Goal: Task Accomplishment & Management: Complete application form

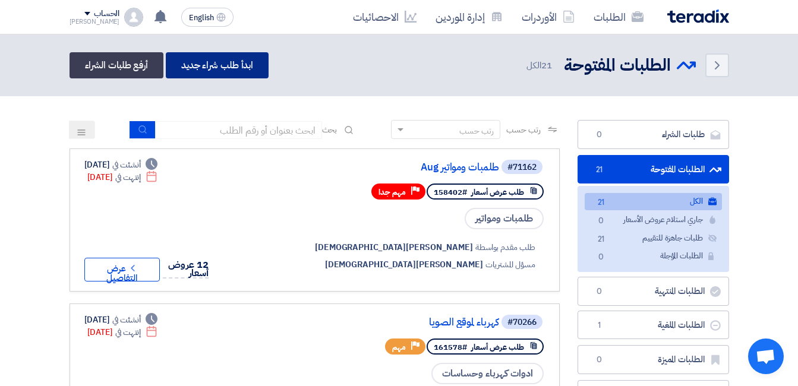
click at [222, 67] on link "ابدأ طلب شراء جديد" at bounding box center [217, 65] width 103 height 26
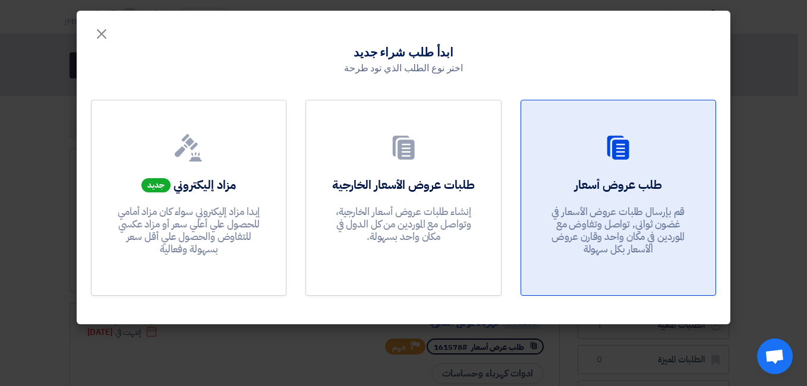
click at [617, 167] on link "طلب عروض أسعار قم بإرسال طلبات عروض الأسعار في غضون ثواني, تواصل وتفاوض مع المو…" at bounding box center [619, 198] width 196 height 196
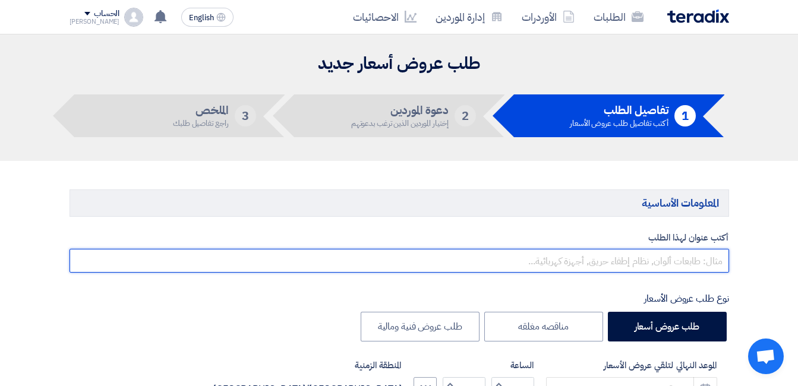
click at [632, 268] on input "text" at bounding box center [400, 261] width 660 height 24
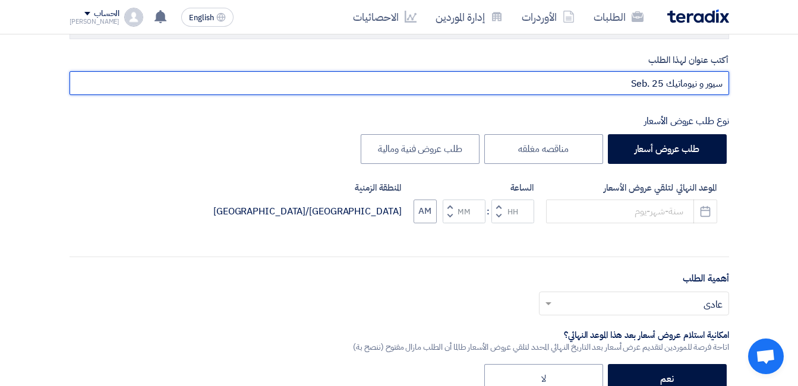
scroll to position [178, 0]
type input "سيور و نيوماتيك Seb. 25"
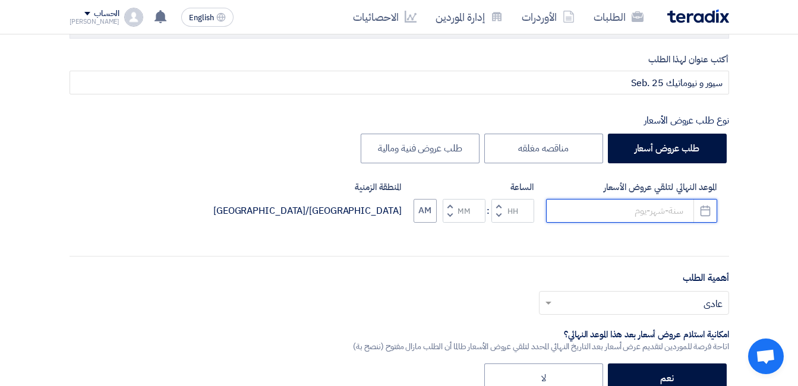
click at [631, 205] on input at bounding box center [631, 211] width 171 height 24
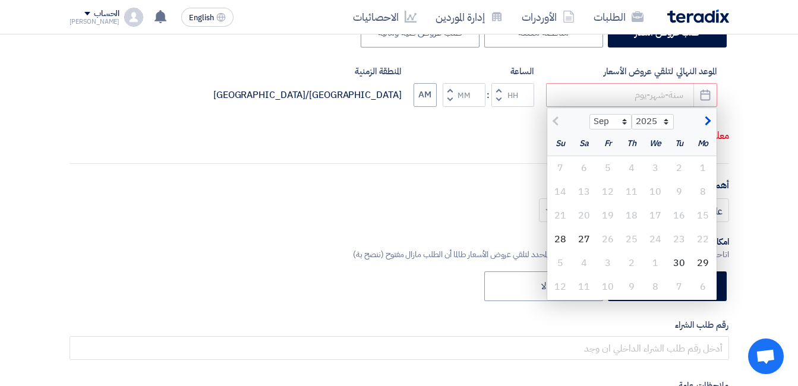
scroll to position [297, 0]
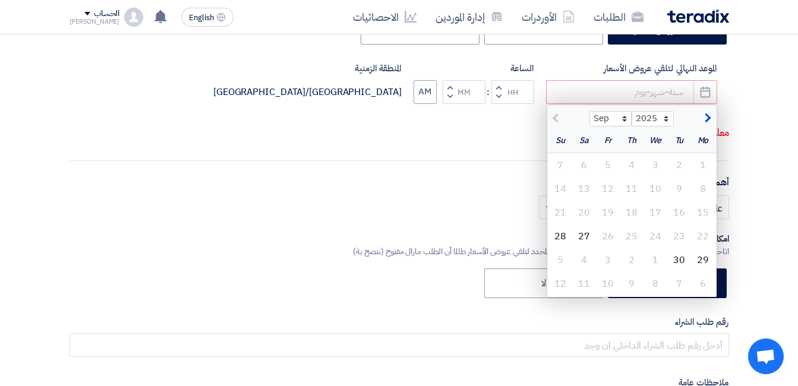
click at [570, 117] on div at bounding box center [568, 117] width 43 height 12
click at [682, 260] on div "30" at bounding box center [679, 260] width 24 height 24
type input "9/30/2025"
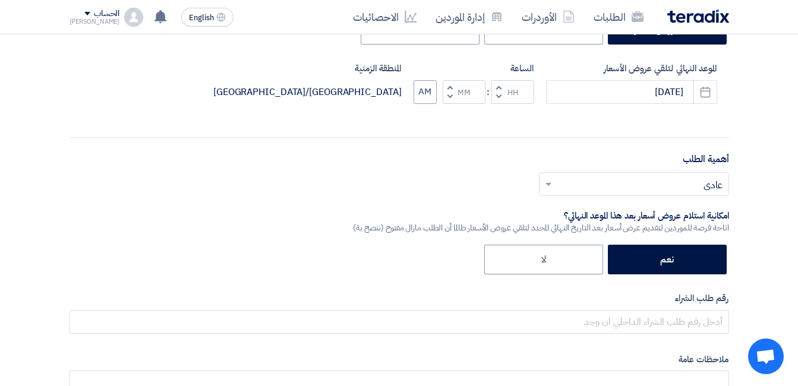
click at [500, 97] on span "button" at bounding box center [498, 96] width 4 height 9
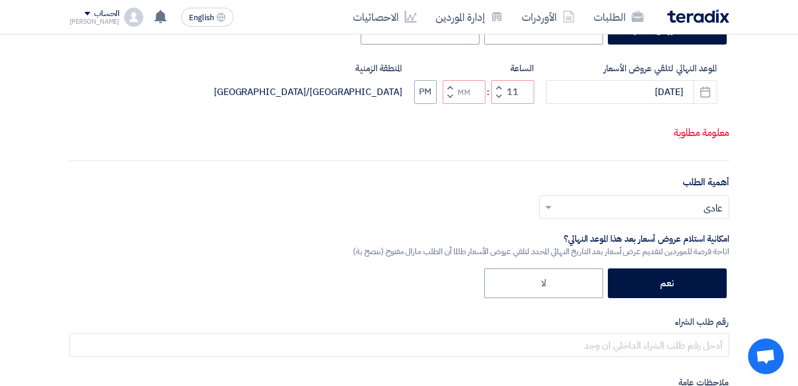
click at [451, 101] on span "button" at bounding box center [450, 96] width 4 height 9
type input "10"
type input "59"
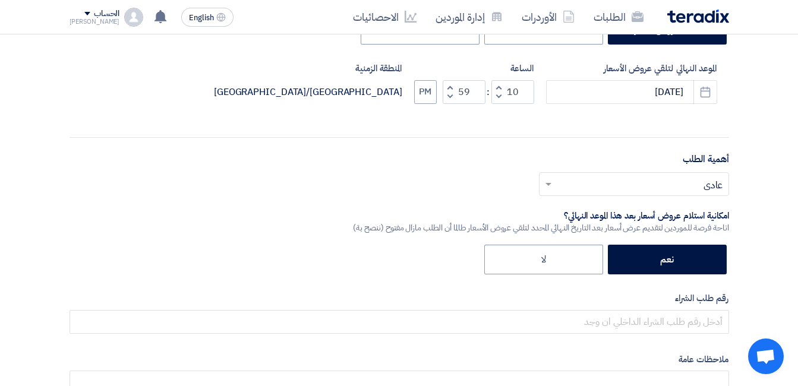
click at [695, 187] on input "text" at bounding box center [640, 185] width 166 height 20
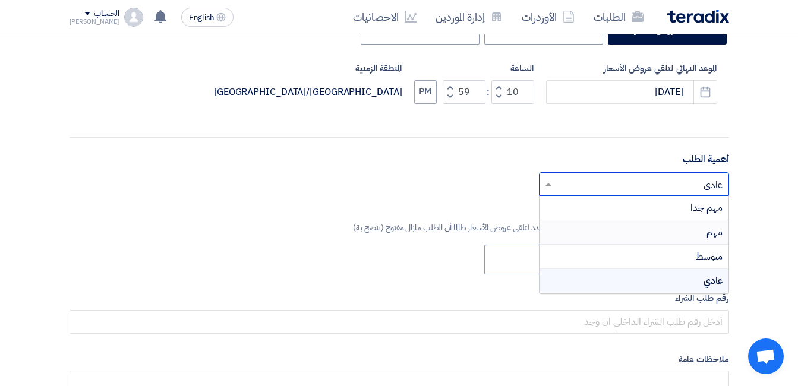
click at [710, 235] on span "مهم" at bounding box center [715, 232] width 16 height 14
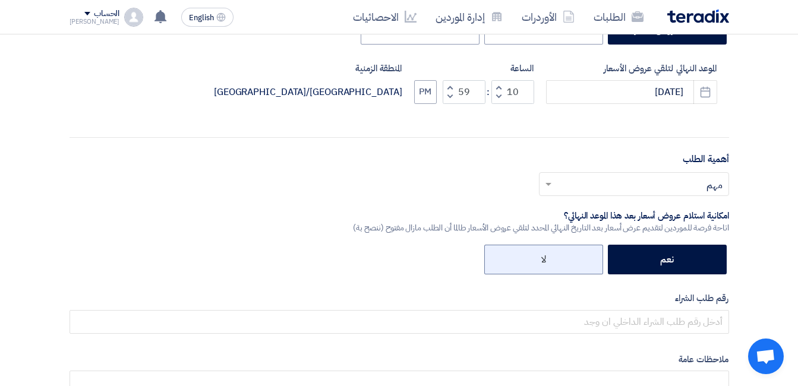
click at [584, 256] on label "لا" at bounding box center [543, 260] width 119 height 30
click at [546, 256] on input "لا" at bounding box center [542, 259] width 8 height 8
radio input "true"
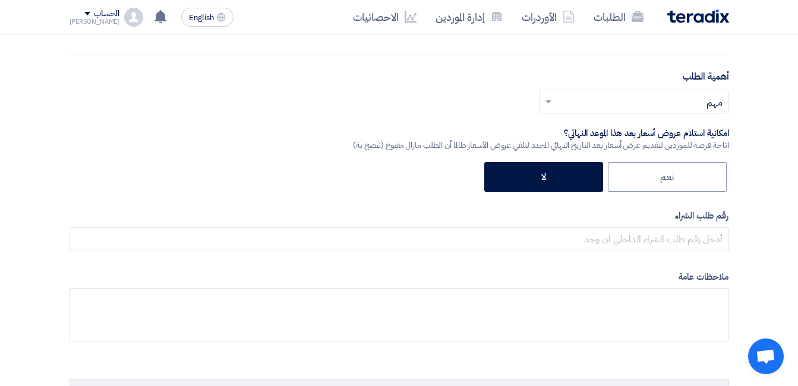
scroll to position [475, 0]
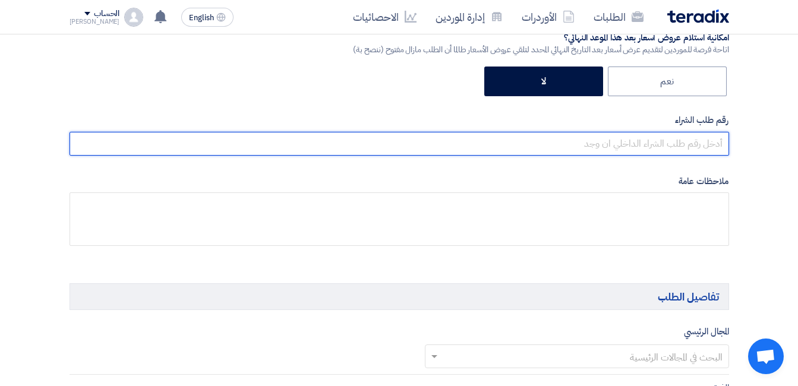
click at [697, 144] on input "text" at bounding box center [400, 144] width 660 height 24
type input "161578"
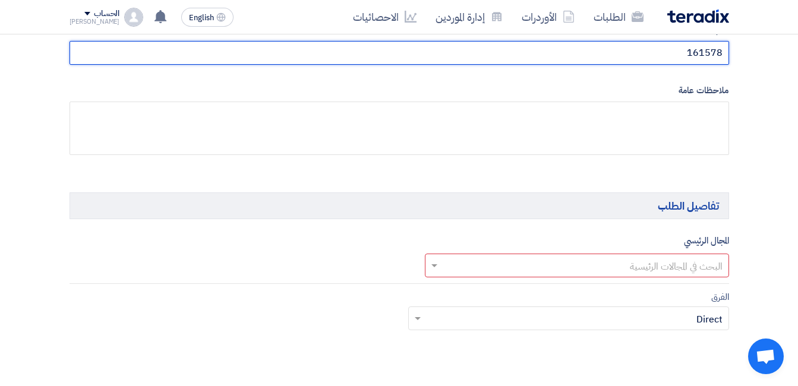
scroll to position [594, 0]
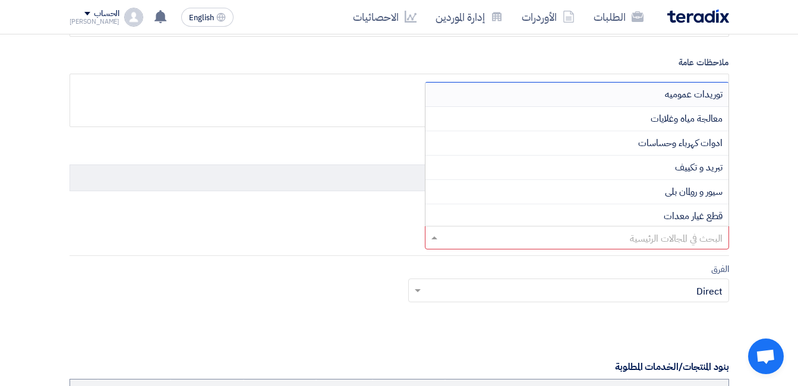
click at [452, 233] on input "text" at bounding box center [583, 239] width 281 height 20
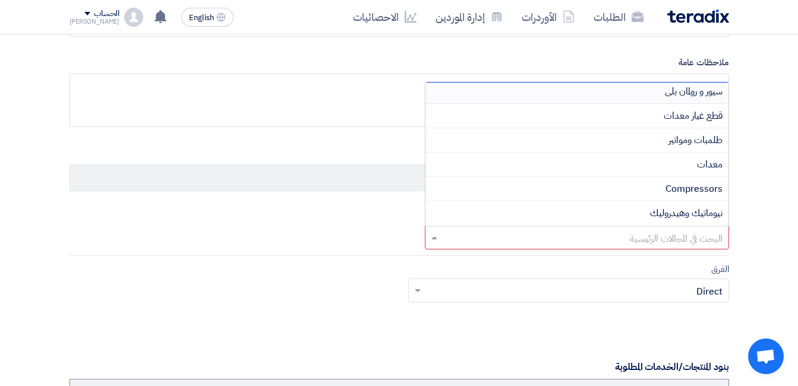
click at [710, 96] on span "سيور و رولمان بلى" at bounding box center [694, 91] width 58 height 14
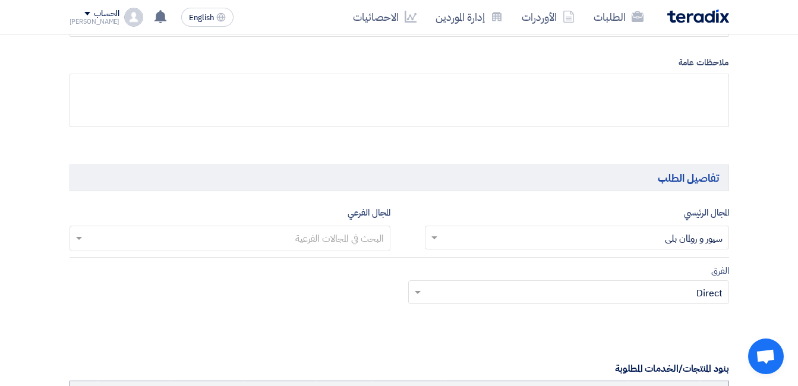
click at [380, 240] on input "text" at bounding box center [229, 240] width 309 height 20
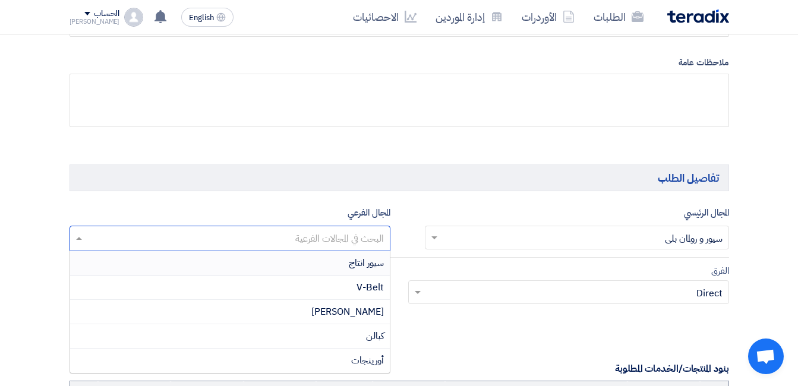
scroll to position [654, 0]
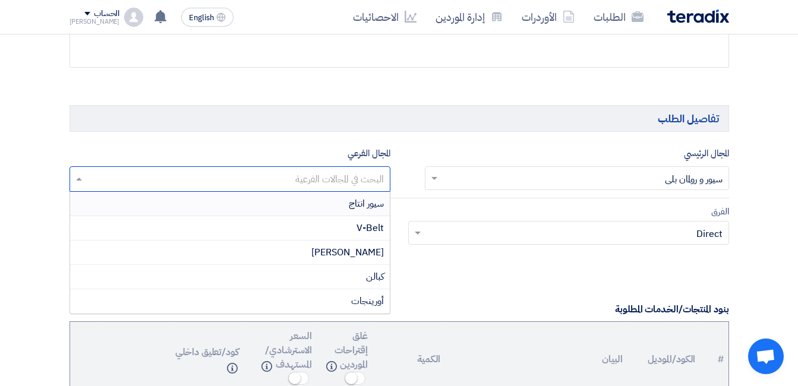
click at [369, 203] on span "سيور انتاج" at bounding box center [366, 204] width 35 height 14
click at [273, 177] on input "text" at bounding box center [207, 181] width 245 height 20
click at [326, 231] on div "V-Belt" at bounding box center [230, 228] width 320 height 24
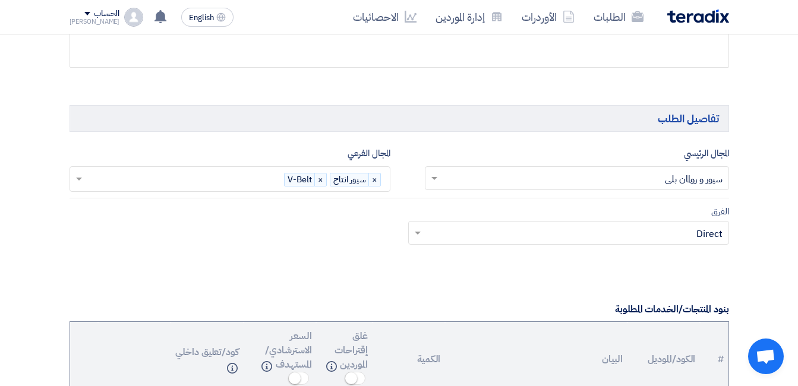
click at [259, 181] on input "text" at bounding box center [184, 181] width 199 height 20
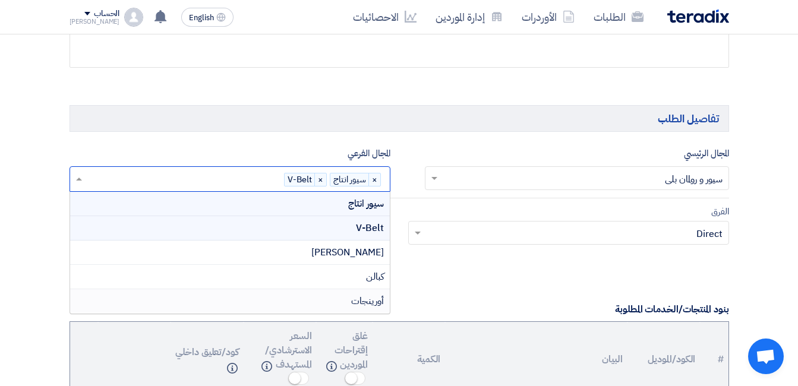
click at [364, 305] on span "أورينجات" at bounding box center [367, 301] width 33 height 14
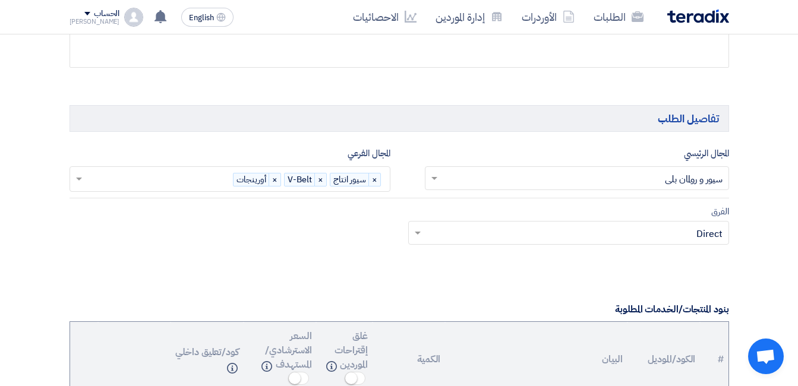
click at [194, 181] on input "text" at bounding box center [159, 181] width 148 height 20
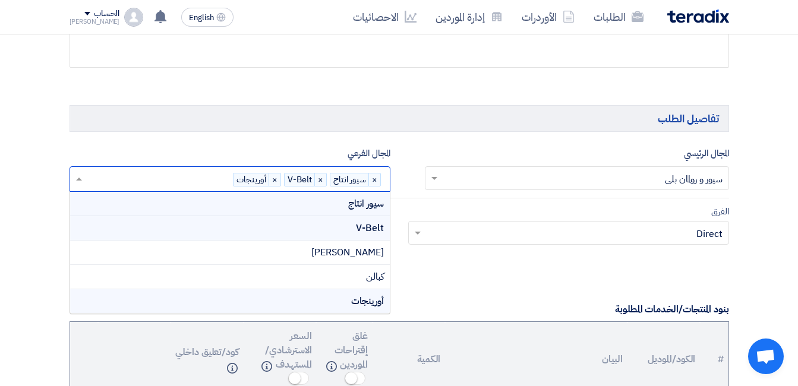
click at [433, 204] on div "الفرق Teams.. × Direct ×" at bounding box center [568, 224] width 321 height 41
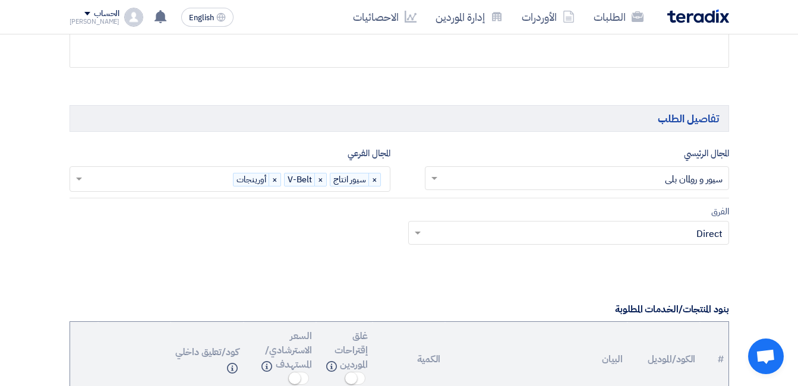
click at [518, 174] on input "text" at bounding box center [583, 179] width 281 height 20
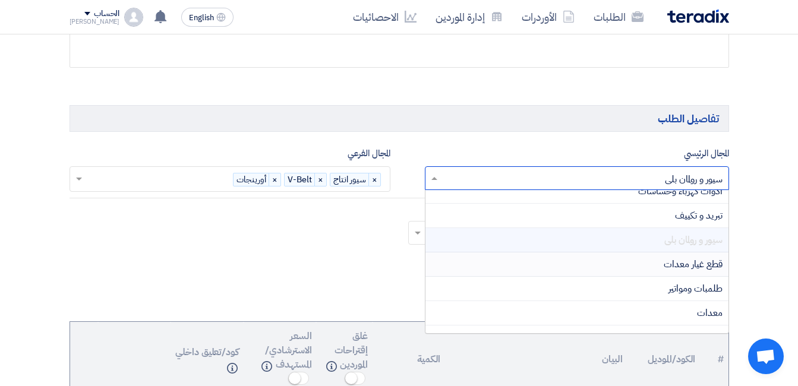
scroll to position [100, 0]
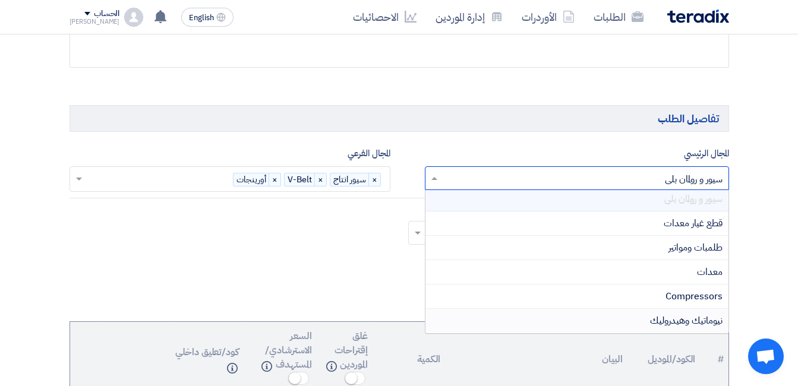
click at [673, 319] on span "نيوماتيك وهيدروليك" at bounding box center [686, 321] width 73 height 14
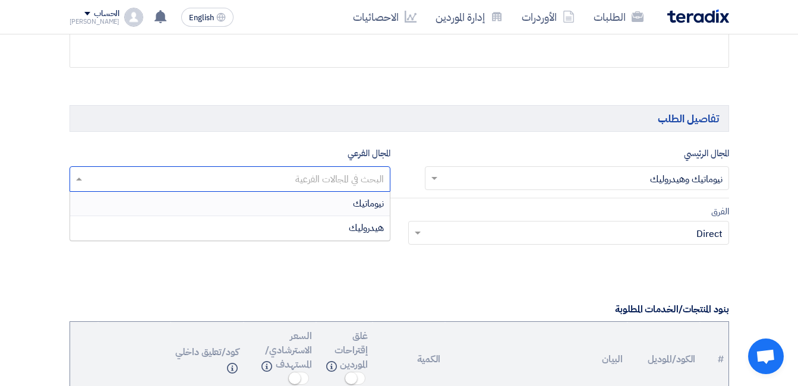
click at [353, 177] on input "text" at bounding box center [229, 181] width 309 height 20
click at [361, 199] on span "نيوماتيك" at bounding box center [368, 204] width 31 height 14
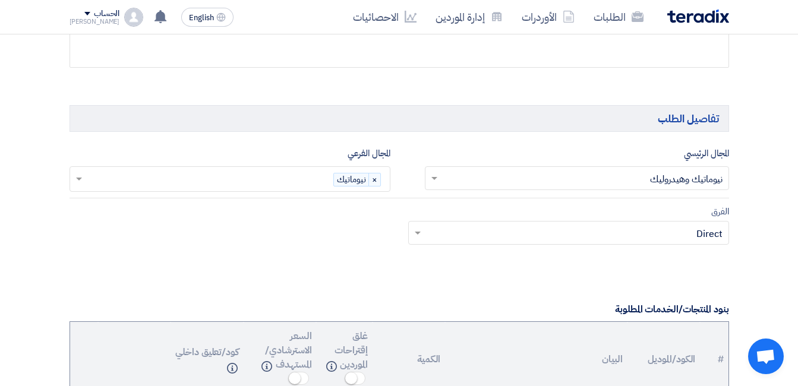
click at [476, 184] on input "text" at bounding box center [583, 179] width 281 height 20
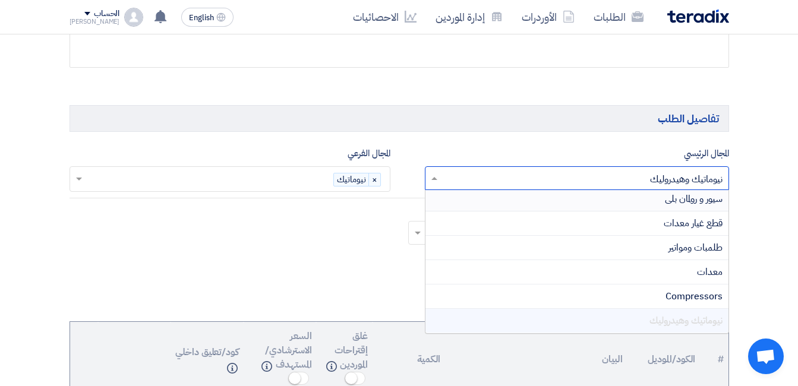
click at [665, 199] on span "سيور و رولمان بلى" at bounding box center [694, 199] width 58 height 14
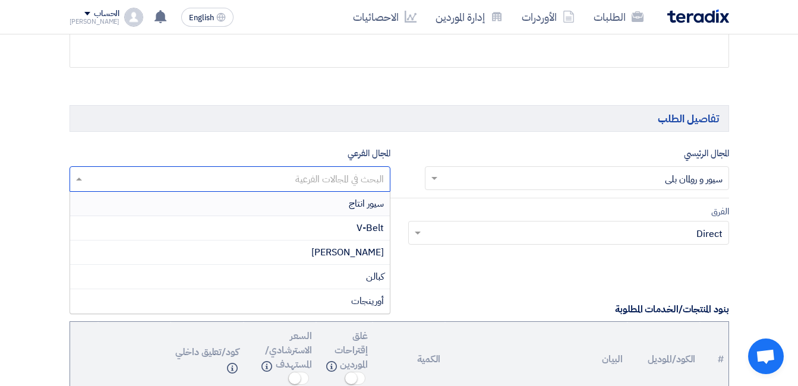
click at [344, 185] on input "text" at bounding box center [229, 181] width 309 height 20
drag, startPoint x: 362, startPoint y: 301, endPoint x: 357, endPoint y: 228, distance: 73.3
click at [363, 301] on span "أورينجات" at bounding box center [367, 301] width 33 height 14
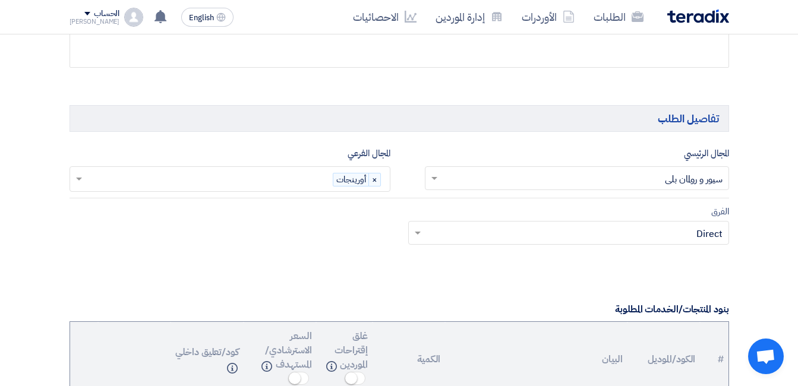
click at [308, 177] on input "text" at bounding box center [209, 181] width 248 height 20
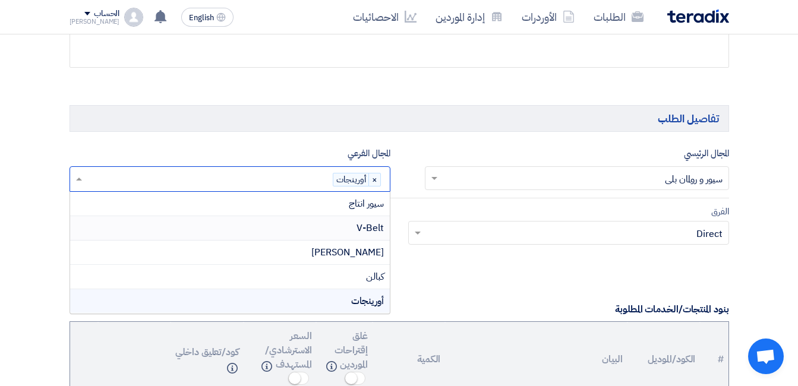
click at [329, 227] on div "V-Belt" at bounding box center [230, 228] width 320 height 24
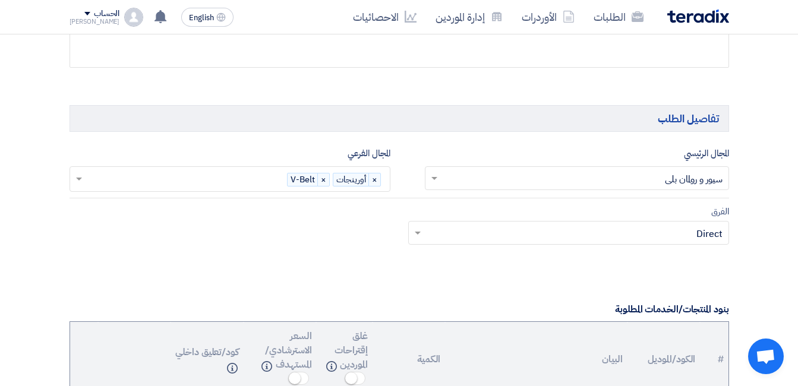
click at [257, 179] on input "text" at bounding box center [186, 181] width 202 height 20
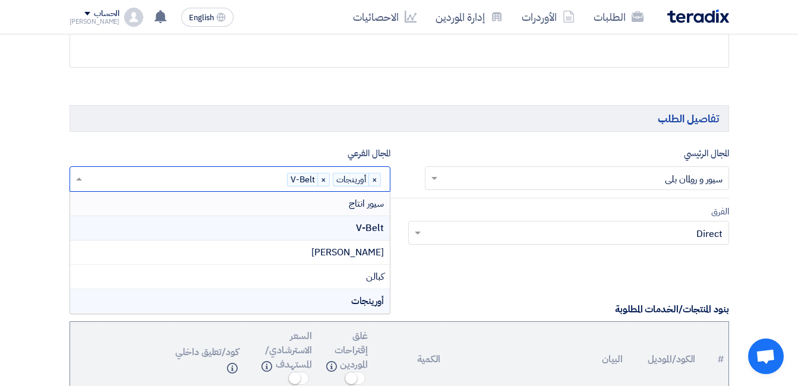
click at [289, 206] on div "سيور انتاج" at bounding box center [230, 204] width 320 height 24
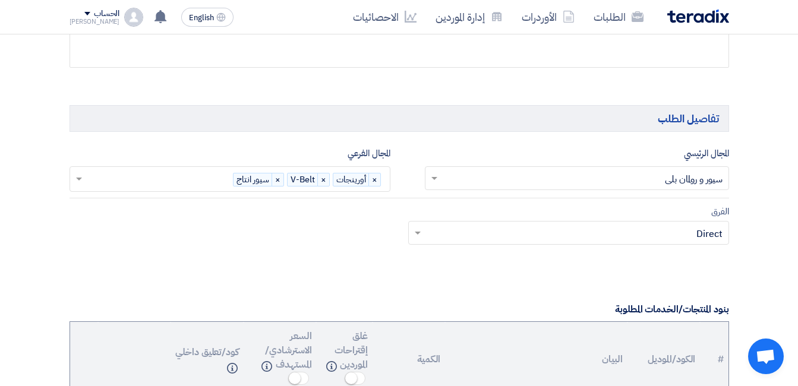
click at [635, 236] on input "text" at bounding box center [575, 235] width 297 height 20
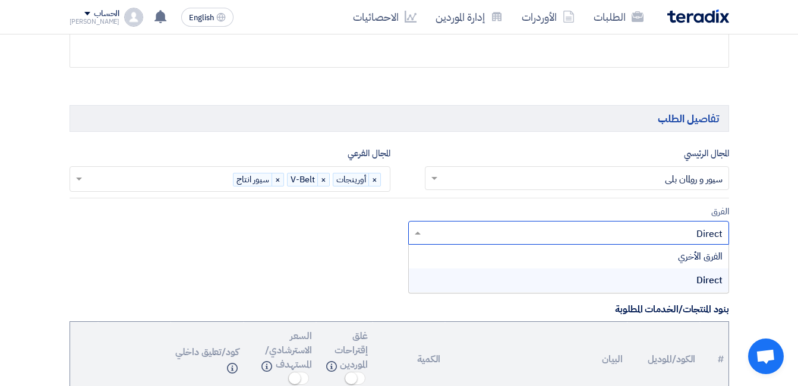
click at [635, 236] on input "text" at bounding box center [575, 235] width 297 height 20
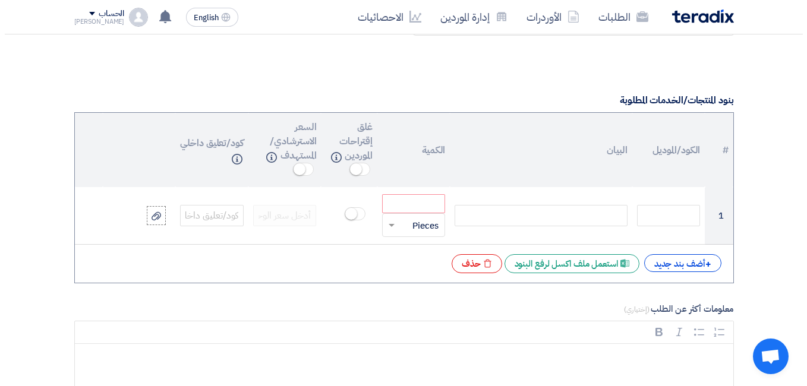
scroll to position [891, 0]
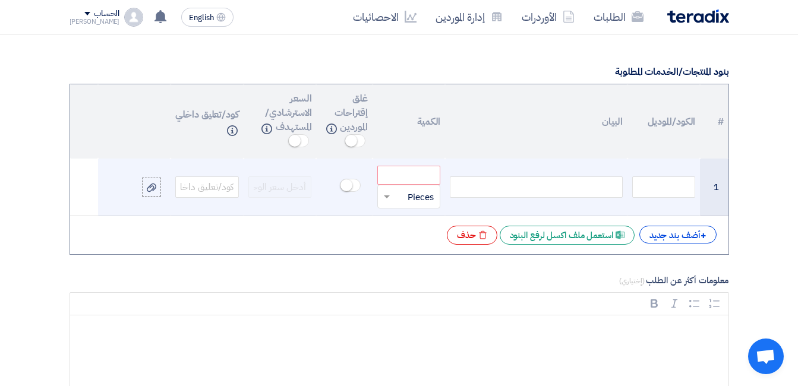
click at [477, 162] on td at bounding box center [536, 188] width 182 height 58
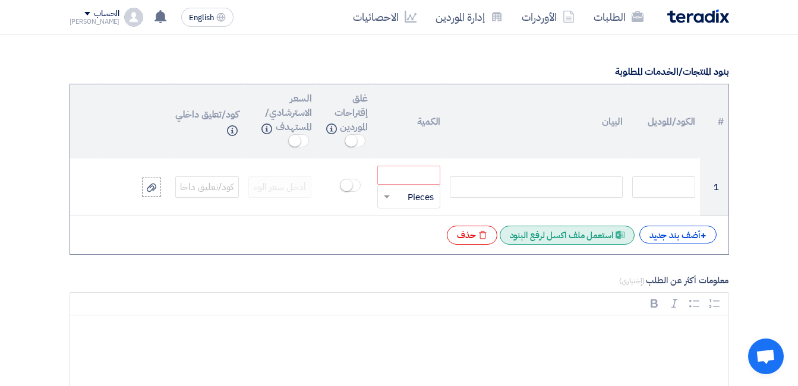
click at [574, 239] on div "Excel file استعمل ملف اكسل لرفع البنود" at bounding box center [567, 235] width 135 height 19
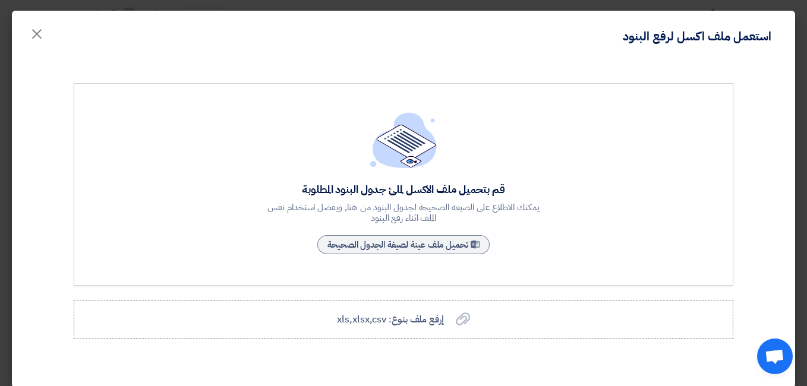
click at [422, 177] on div "قم بتحميل ملف الاكسل لملئ جدول البنود المطلوبة يمكنك الاطلاع على الصيغه الصحيحة…" at bounding box center [403, 184] width 285 height 144
click at [429, 325] on span "إرفع ملف بنوع: xls,xlsx,csv" at bounding box center [390, 320] width 106 height 14
click at [538, 294] on div "قم بتحميل ملف الاكسل لملئ جدول البنود المطلوبة يمكنك الاطلاع على الصيغه الصحيحة…" at bounding box center [404, 211] width 678 height 256
click at [456, 310] on label "إرفع ملف بنوع: xls,xlsx,csv إرفع ملف بنوع: xls,xlsx,csv" at bounding box center [404, 319] width 660 height 39
click at [0, 0] on input "إرفع ملف بنوع: xls,xlsx,csv إرفع ملف بنوع: xls,xlsx,csv" at bounding box center [0, 0] width 0 height 0
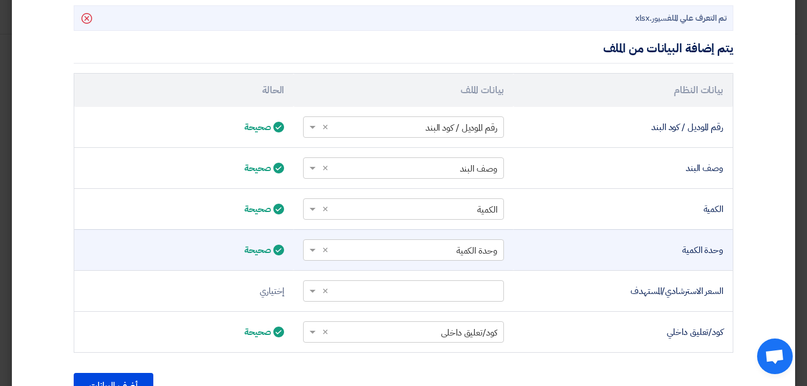
scroll to position [407, 0]
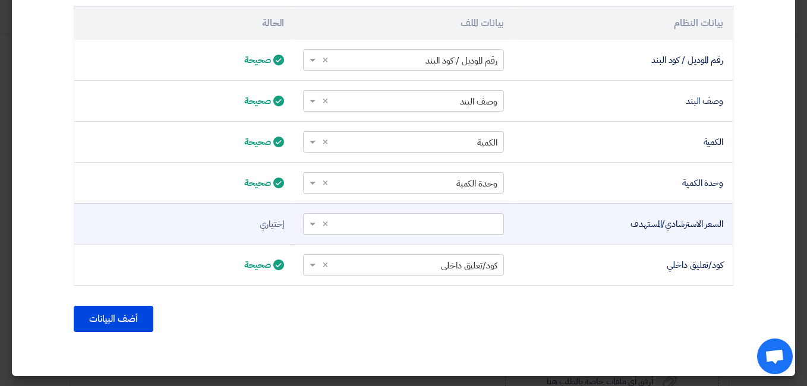
click at [313, 223] on span at bounding box center [311, 225] width 15 height 14
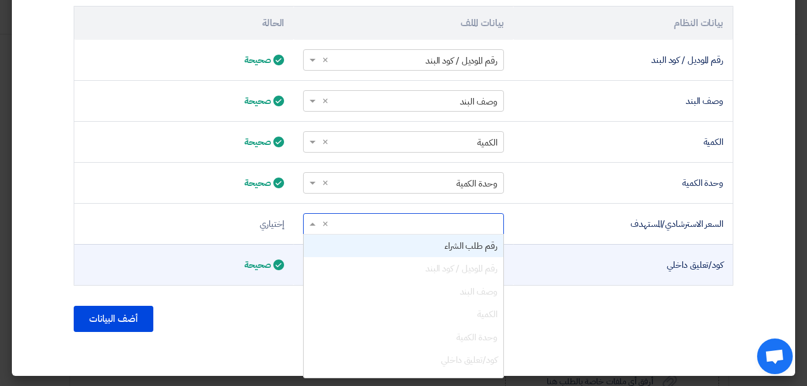
click at [379, 251] on div "رقم طلب الشراء" at bounding box center [403, 246] width 199 height 23
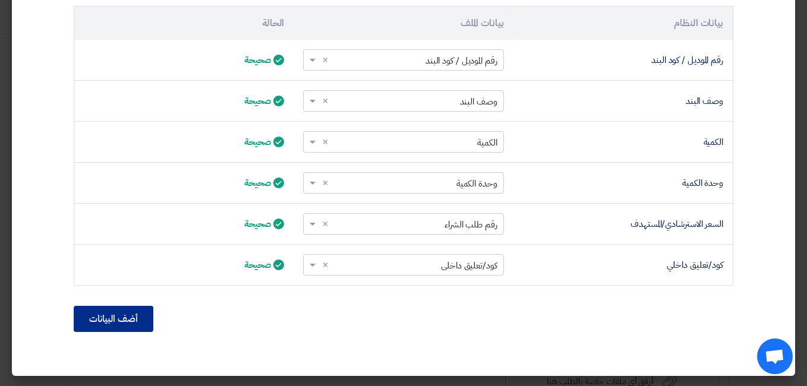
click at [131, 315] on button "أضف البيانات" at bounding box center [114, 319] width 80 height 26
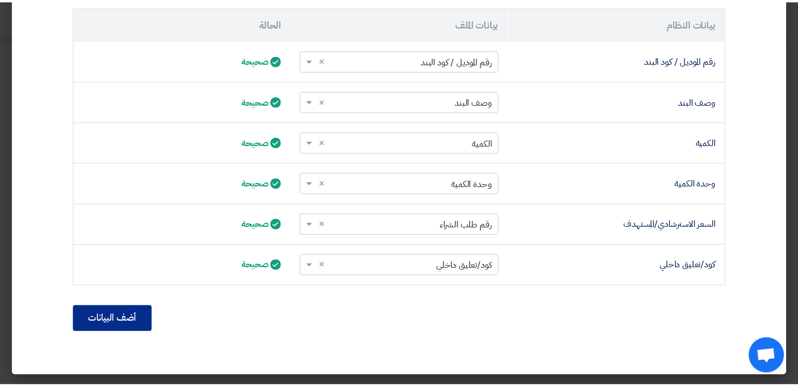
scroll to position [282, 0]
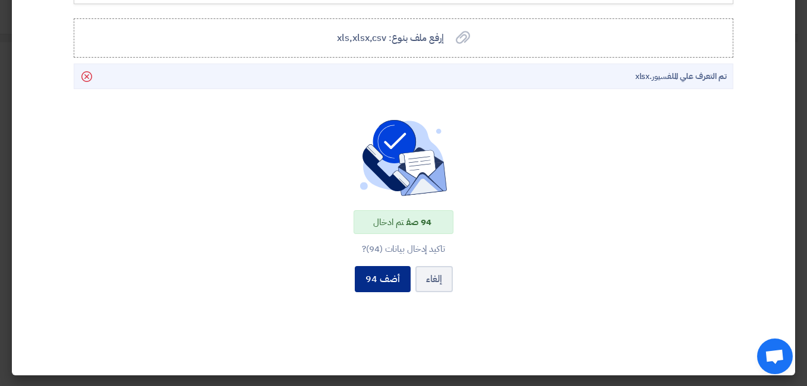
click at [382, 285] on button "أضف 94" at bounding box center [383, 279] width 56 height 26
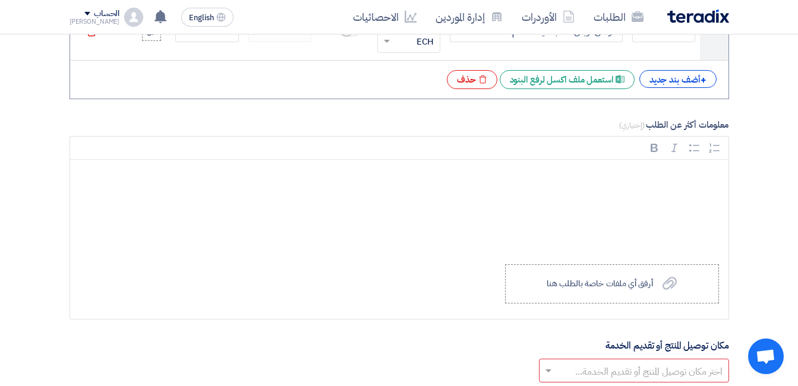
scroll to position [6538, 0]
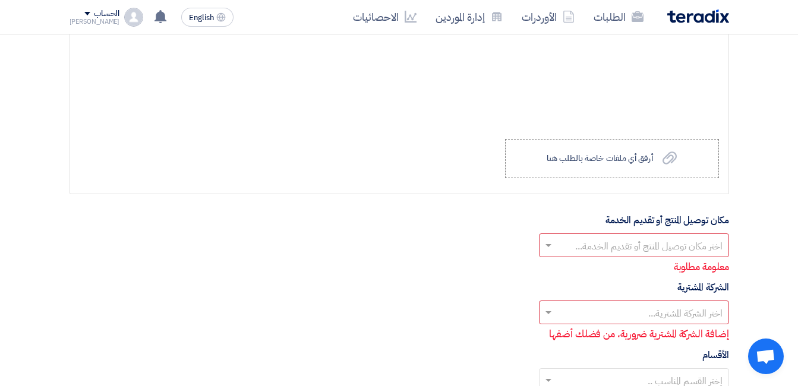
click at [572, 237] on input "text" at bounding box center [640, 247] width 166 height 20
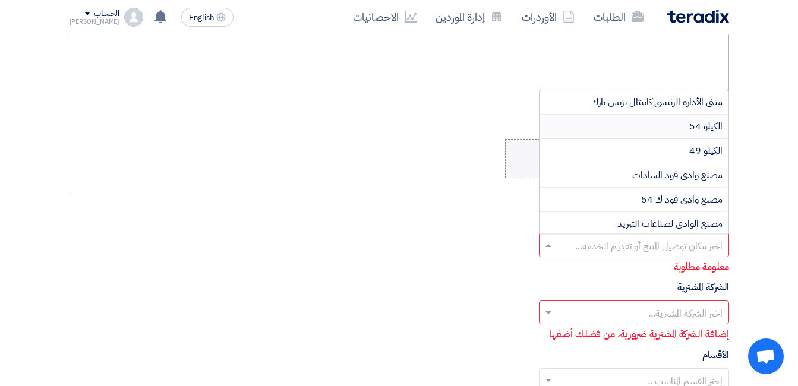
click at [681, 126] on div "الكيلو 54" at bounding box center [634, 127] width 189 height 24
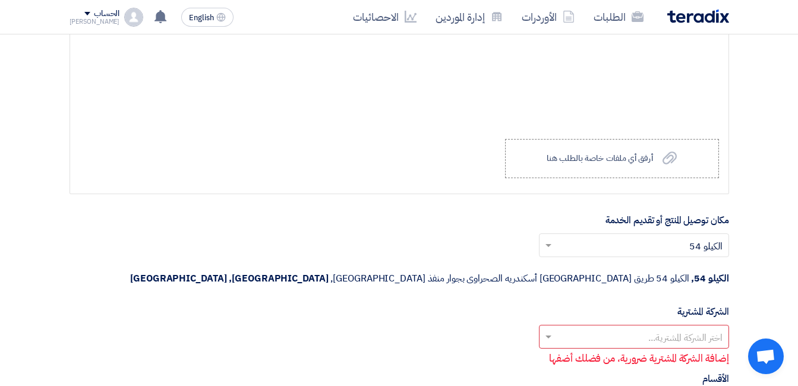
click at [664, 328] on input "text" at bounding box center [640, 338] width 166 height 20
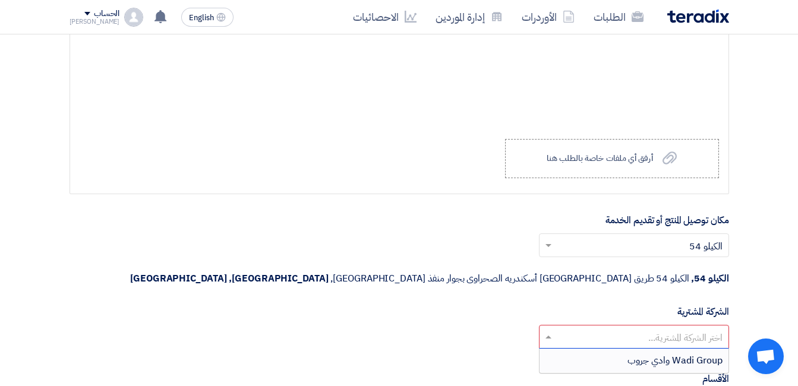
click at [666, 354] on span "Wadi Group وادي جروب" at bounding box center [675, 361] width 95 height 14
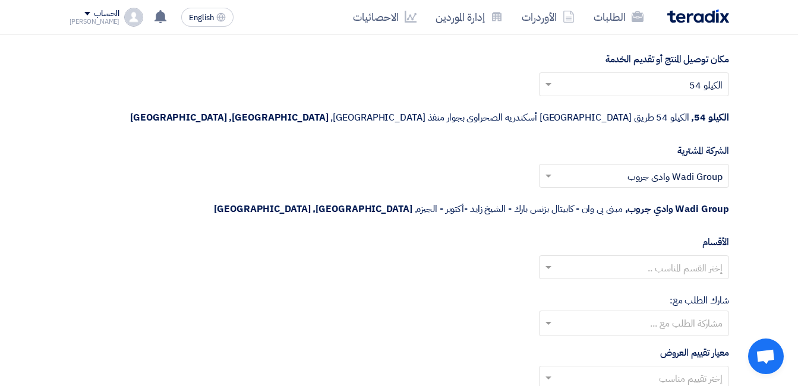
scroll to position [6716, 0]
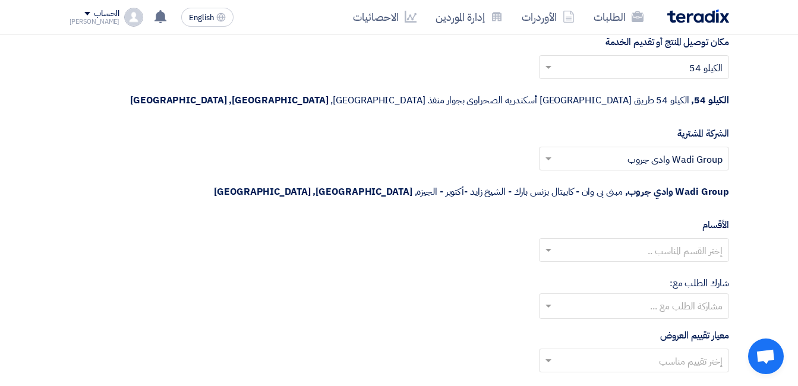
click at [703, 298] on input "text" at bounding box center [633, 308] width 178 height 20
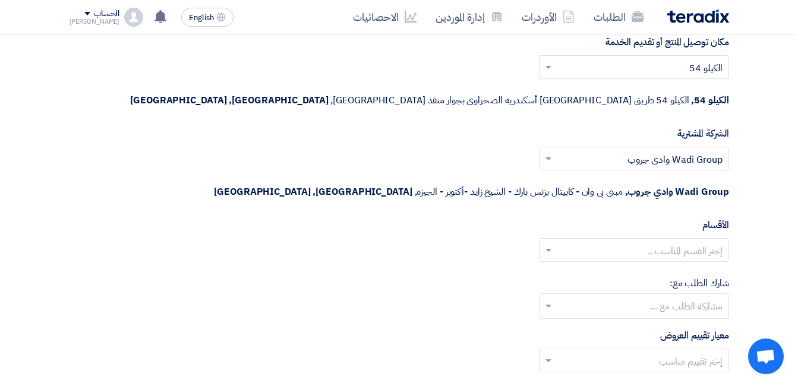
click at [682, 241] on input "text" at bounding box center [640, 251] width 166 height 20
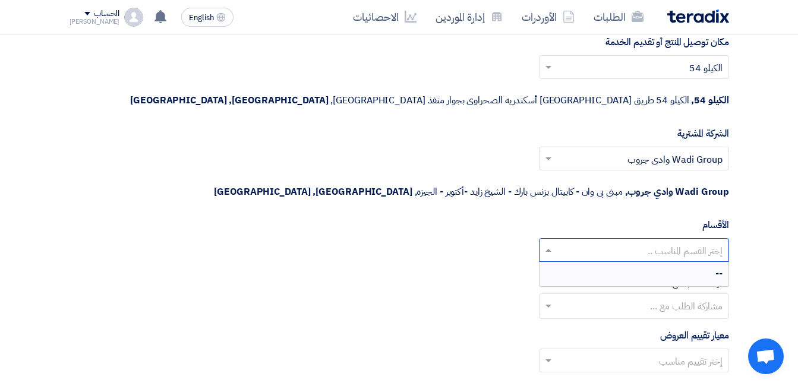
drag, startPoint x: 774, startPoint y: 196, endPoint x: 763, endPoint y: 218, distance: 24.5
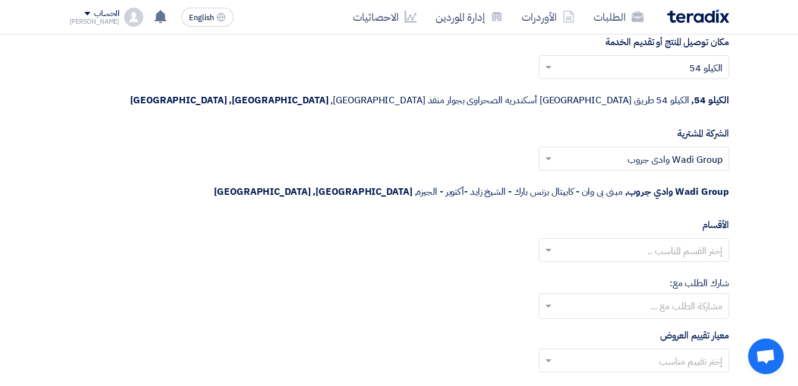
click at [691, 352] on input "text" at bounding box center [640, 362] width 166 height 20
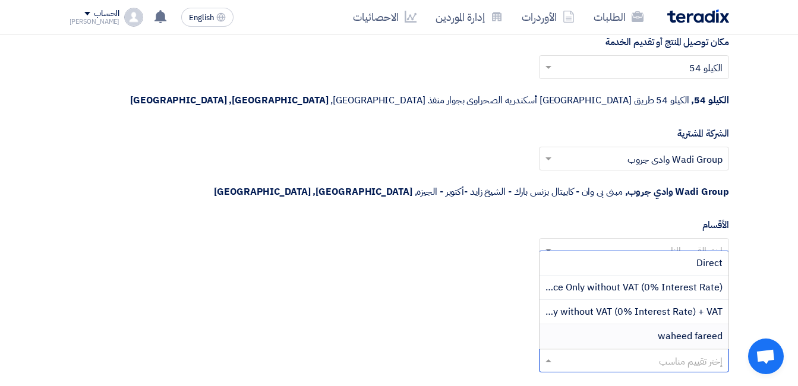
click at [699, 329] on span "waheed fareed" at bounding box center [690, 336] width 65 height 14
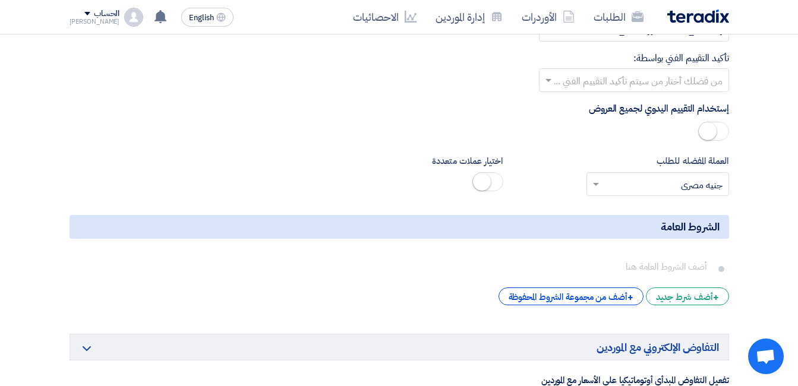
scroll to position [7251, 0]
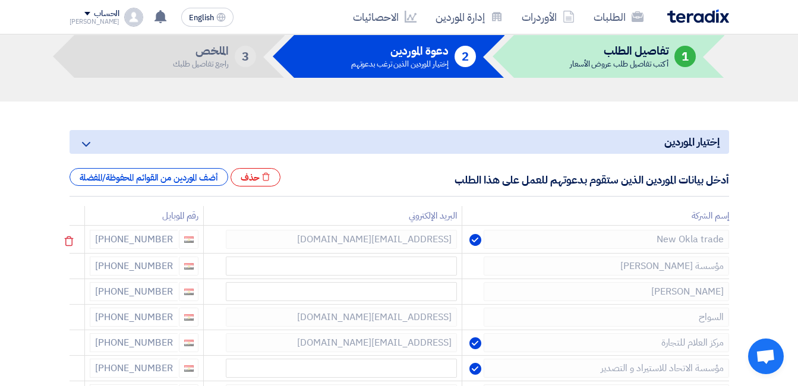
scroll to position [119, 0]
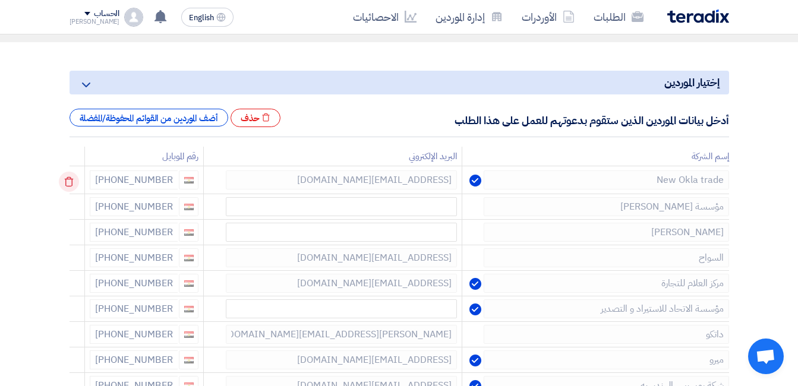
click at [67, 178] on icon at bounding box center [69, 182] width 20 height 20
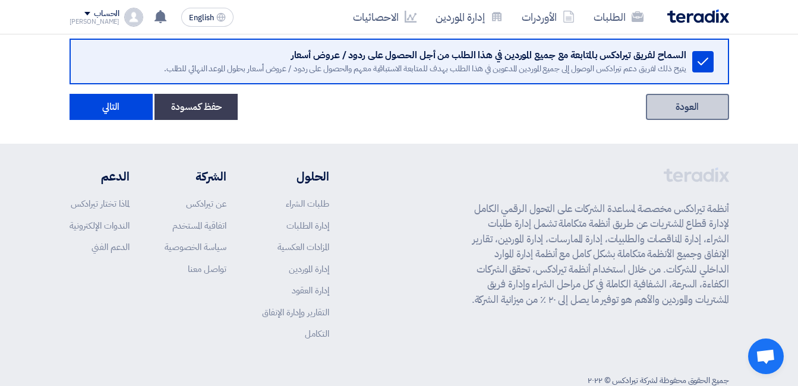
scroll to position [1099, 0]
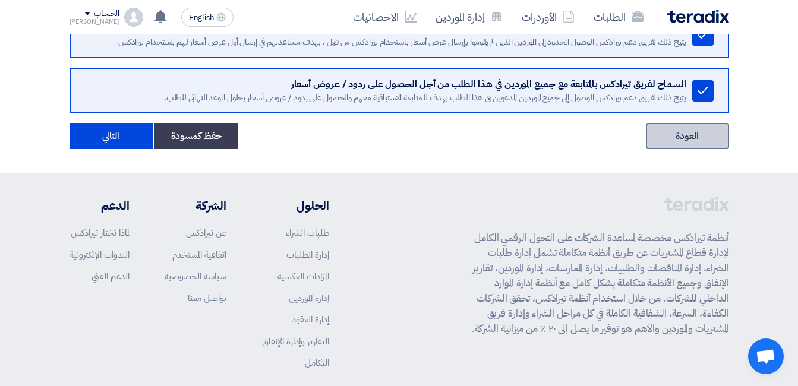
click at [681, 144] on link "العودة" at bounding box center [687, 136] width 83 height 26
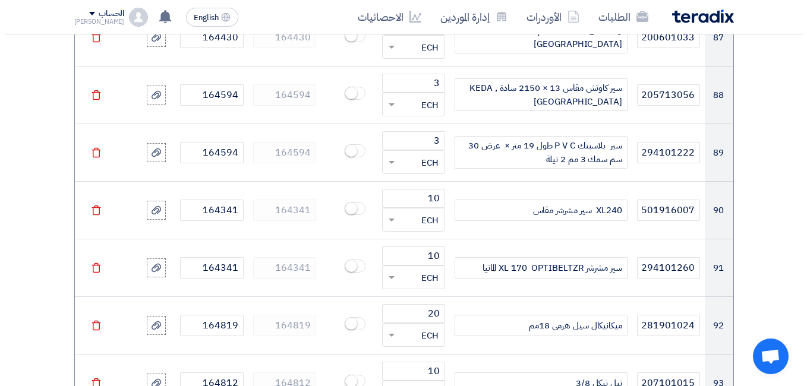
scroll to position [6419, 0]
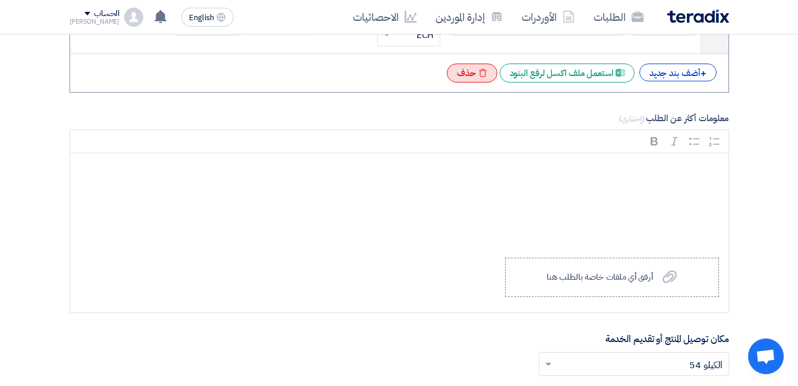
click at [471, 73] on div "Excel file حذف" at bounding box center [472, 73] width 51 height 19
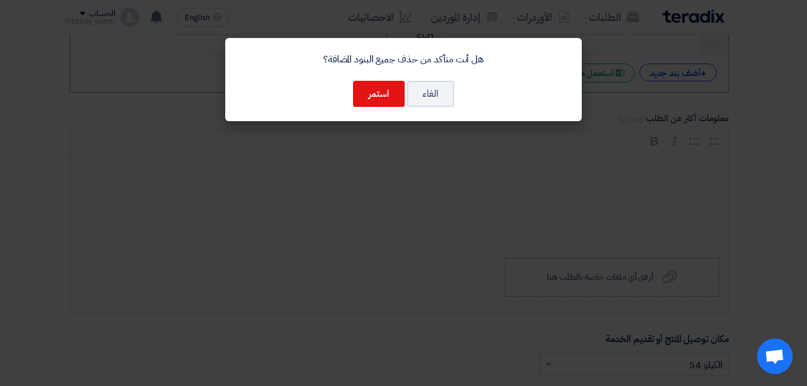
click at [344, 96] on div "هل أنت متأكد من حذف جميع البنود المضافة؟ الغاء استمر" at bounding box center [403, 79] width 357 height 83
click at [372, 96] on button "استمر" at bounding box center [379, 94] width 52 height 26
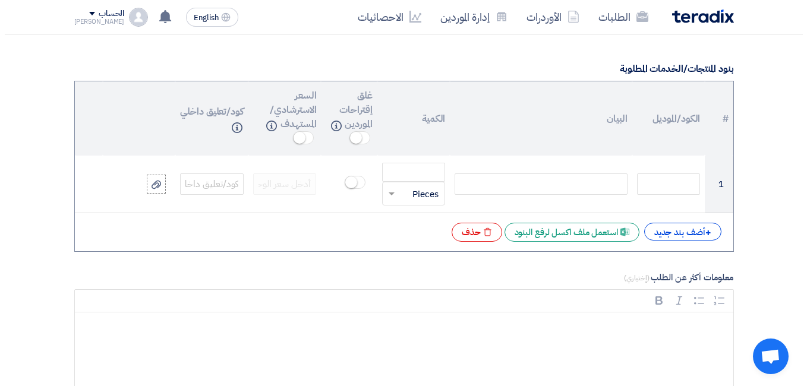
scroll to position [968, 0]
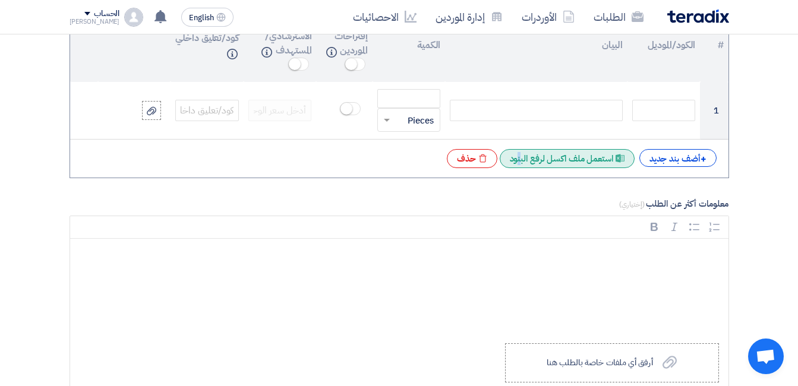
click at [540, 154] on div "Excel file استعمل ملف اكسل لرفع البنود" at bounding box center [567, 158] width 135 height 19
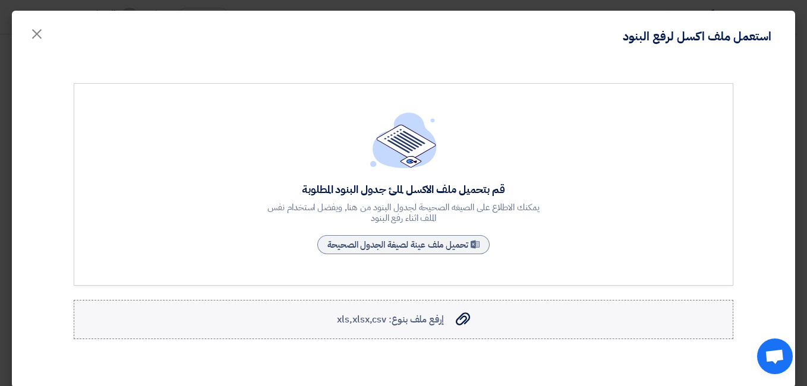
click at [404, 327] on label "إرفع ملف بنوع: xls,xlsx,csv إرفع ملف بنوع: xls,xlsx,csv" at bounding box center [404, 319] width 660 height 39
click at [0, 0] on input "إرفع ملف بنوع: xls,xlsx,csv إرفع ملف بنوع: xls,xlsx,csv" at bounding box center [0, 0] width 0 height 0
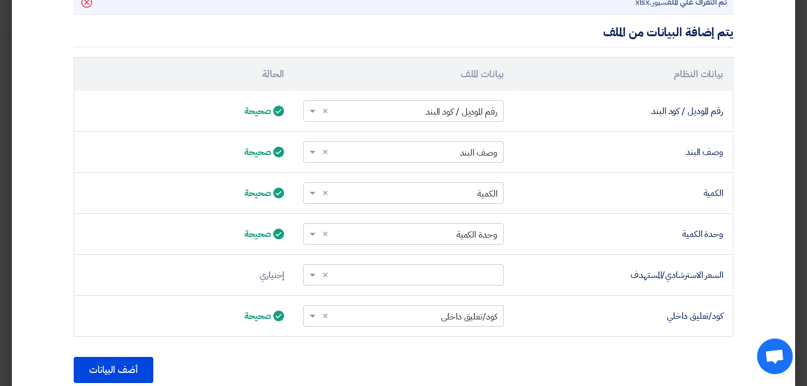
scroll to position [357, 0]
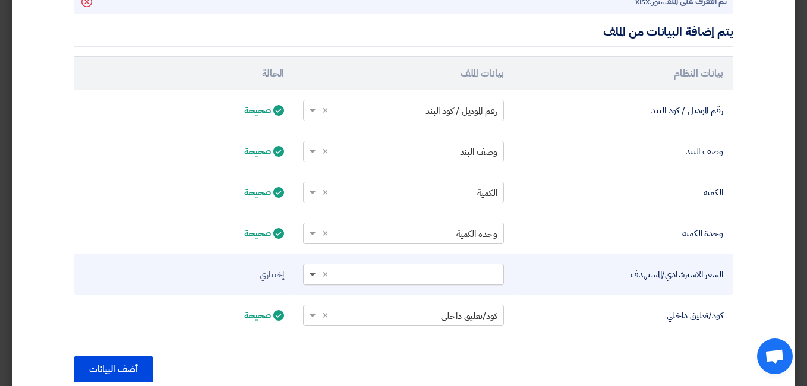
click at [319, 276] on span at bounding box center [311, 275] width 15 height 14
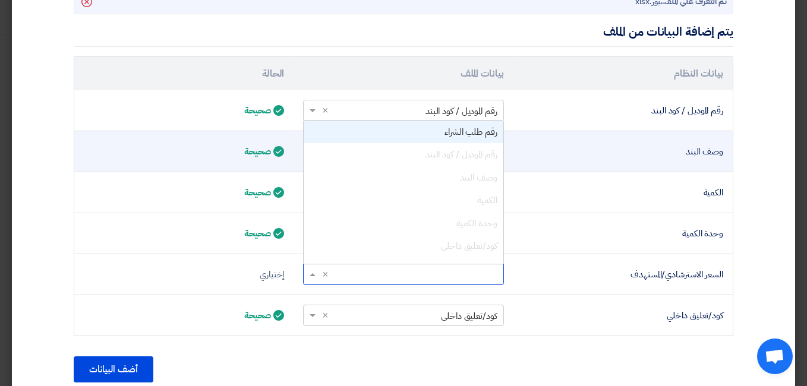
click at [470, 136] on span "رقم طلب الشراء" at bounding box center [471, 131] width 53 height 13
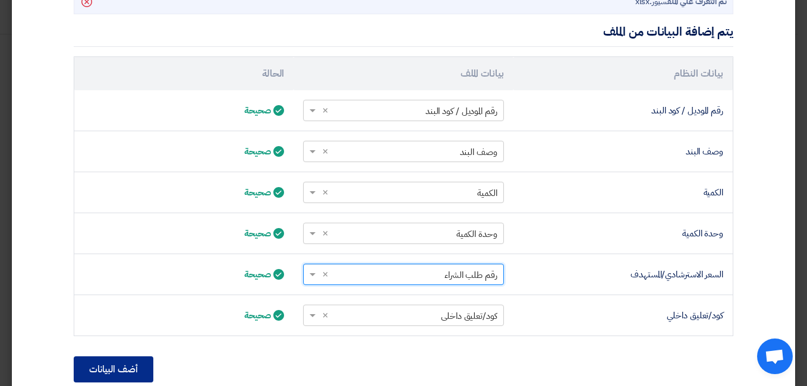
click at [146, 361] on button "أضف البيانات" at bounding box center [114, 370] width 80 height 26
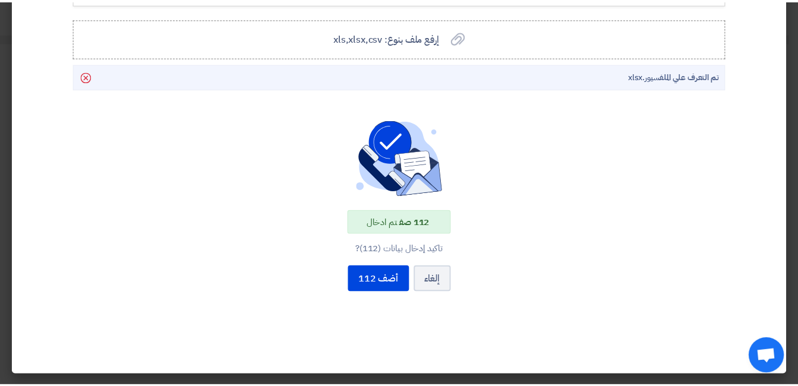
scroll to position [282, 0]
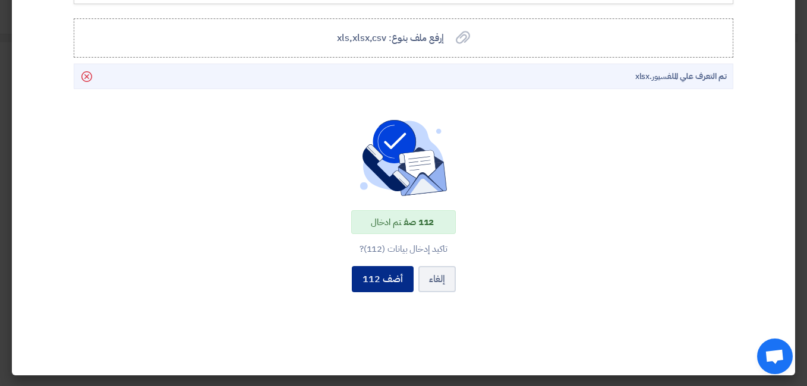
click at [396, 285] on button "أضف 112" at bounding box center [383, 279] width 62 height 26
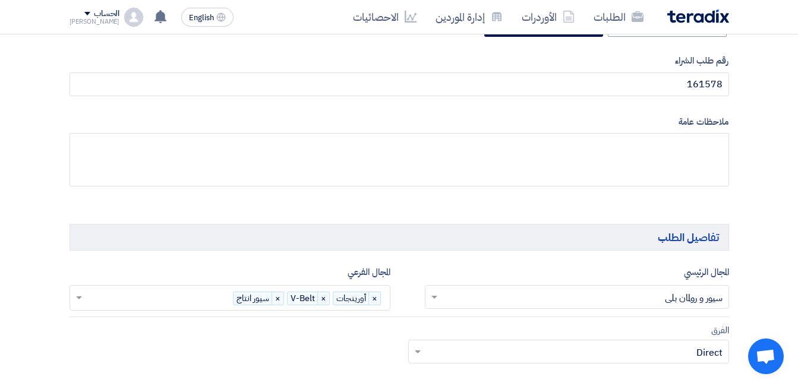
scroll to position [594, 0]
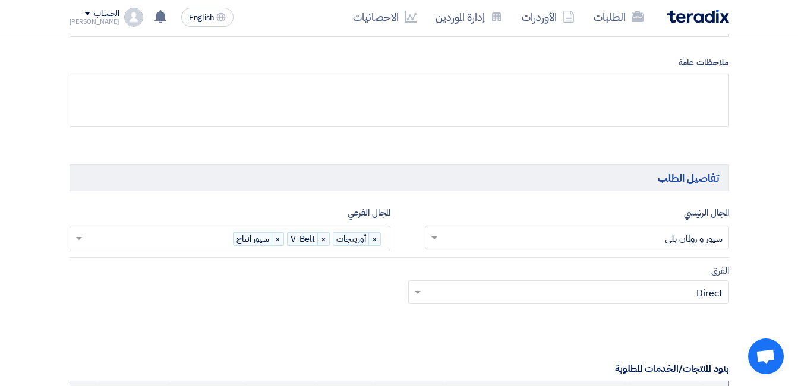
click at [184, 241] on input "text" at bounding box center [159, 240] width 148 height 20
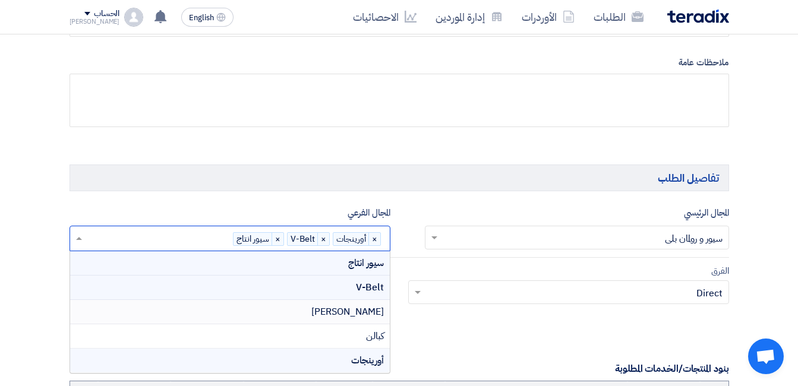
click at [363, 317] on span "رولمان بلي" at bounding box center [347, 312] width 73 height 14
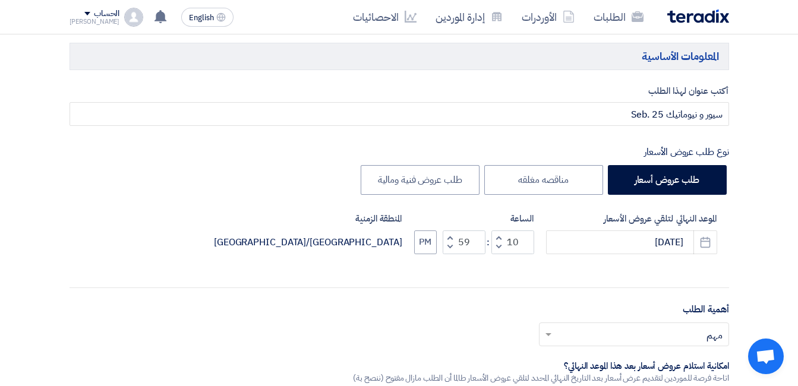
scroll to position [119, 0]
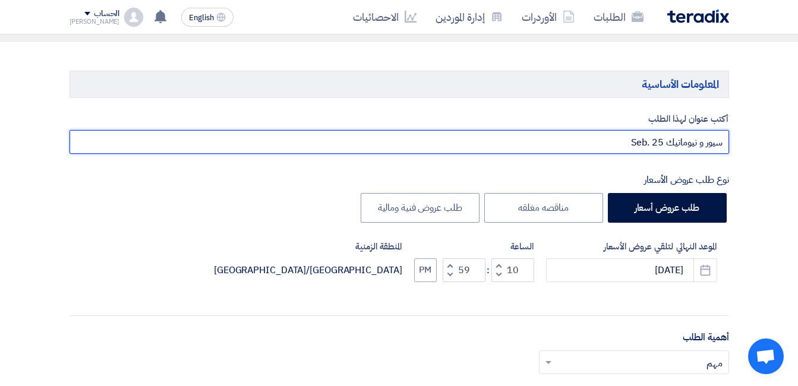
click at [664, 146] on input "سيور و نيوماتيك Seb. 25" at bounding box center [400, 142] width 660 height 24
click at [665, 146] on input "سيور و نيوماتيك Seb. 25" at bounding box center [400, 142] width 660 height 24
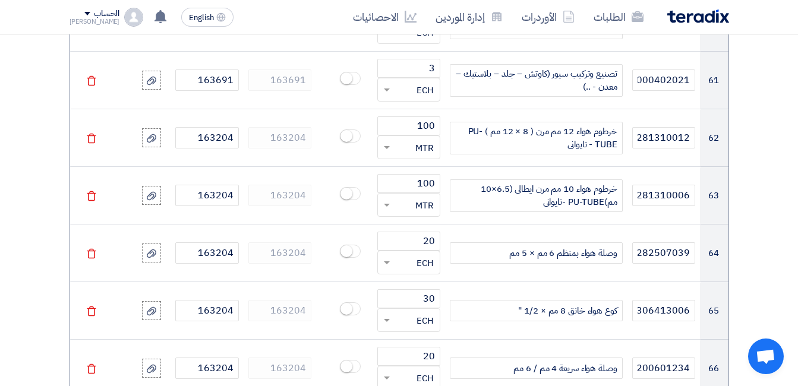
scroll to position [5111, 0]
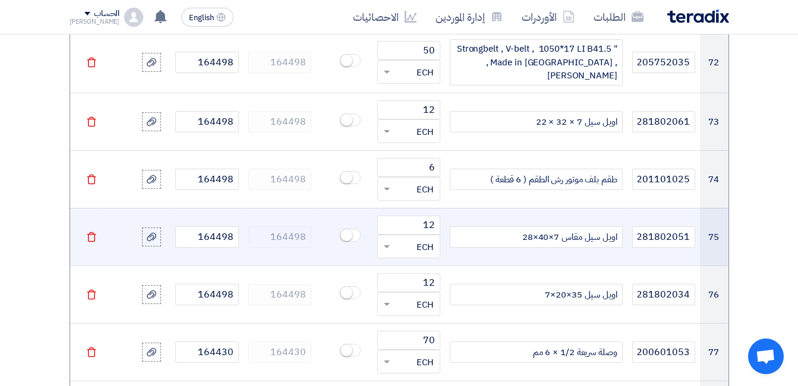
type input "سيور و نيوماتيك ورلمان بلي Seb. 25"
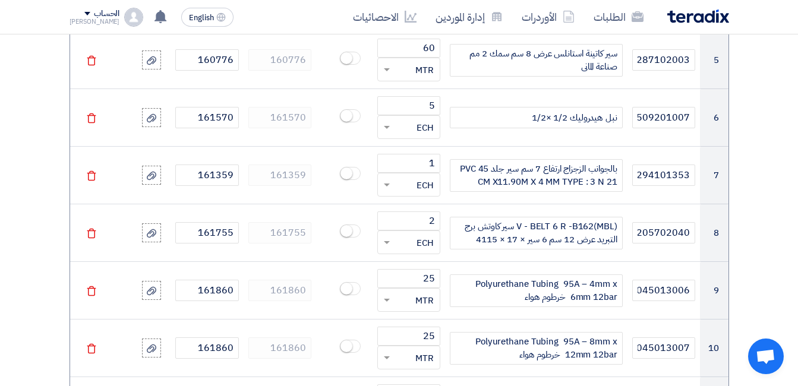
scroll to position [1248, 0]
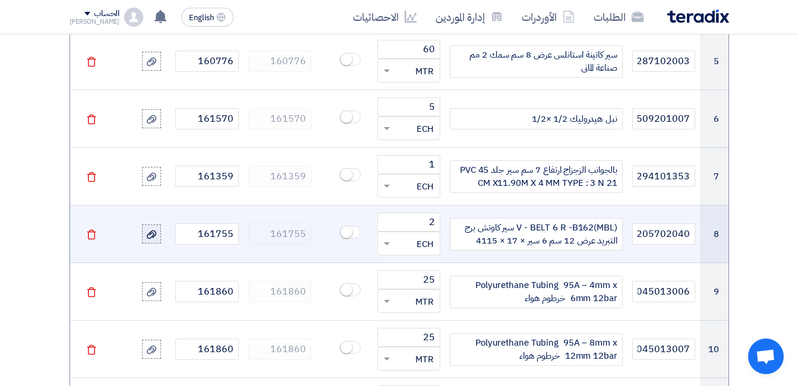
click at [149, 235] on icon at bounding box center [152, 235] width 10 height 10
click at [0, 0] on input "file" at bounding box center [0, 0] width 0 height 0
click at [579, 245] on div "V - BELT 6 R -B162(MBL) سير كاوتش برج التبريد عرض 12 سم 6 سير × 17 × 4115" at bounding box center [536, 234] width 172 height 33
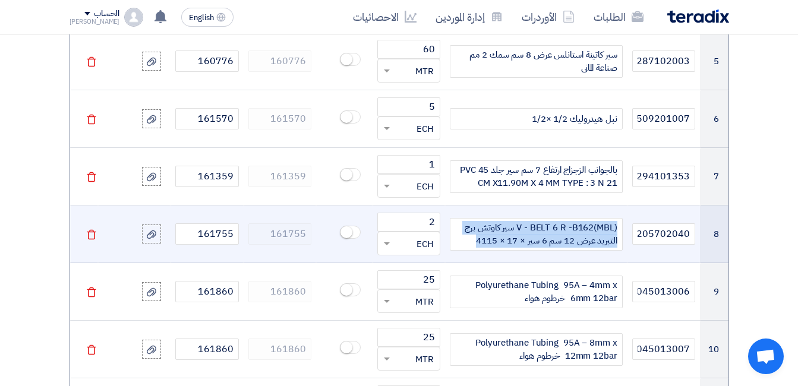
copy div "V - BELT 6 R -B162(MBL) سير كاوتش برج التبريد عرض 12 سم 6 سير × 17 × 4115"
click at [155, 233] on icon at bounding box center [152, 235] width 10 height 10
click at [0, 0] on input "file" at bounding box center [0, 0] width 0 height 0
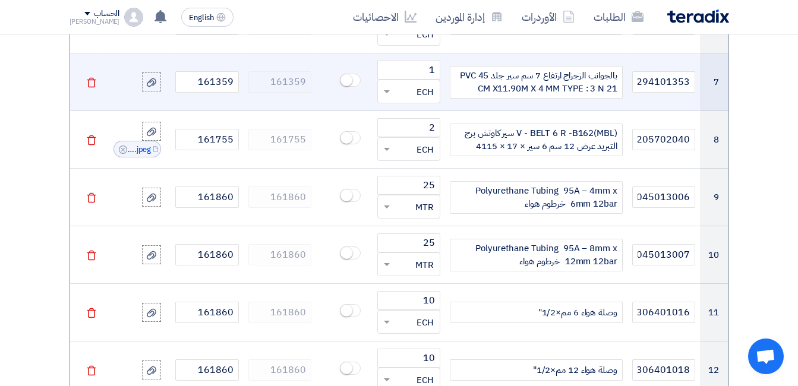
scroll to position [1308, 0]
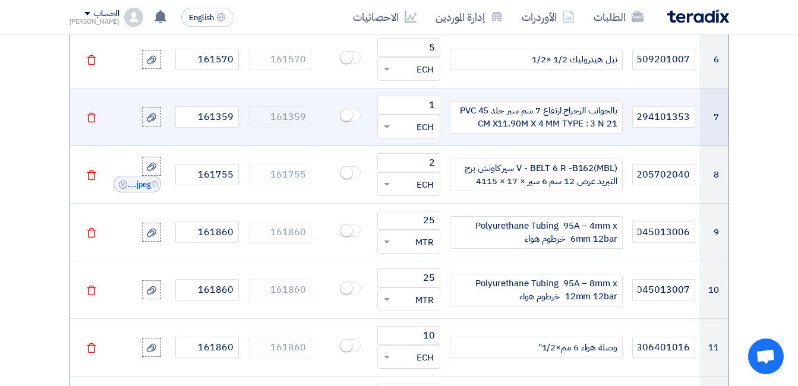
click at [564, 115] on div "بالجوانب الزجزاج ارتفاع 7 سم سير جلد PVC 45 CM X11.90M X 4 MM TYPE : 3 N 21" at bounding box center [536, 117] width 172 height 33
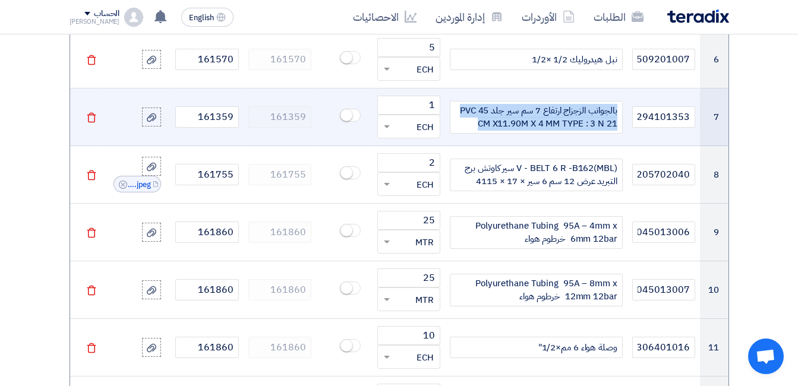
copy div "بالجوانب الزجزاج ارتفاع 7 سم سير جلد PVC 45 CM X11.90M X 4 MM TYPE : 3 N 21"
click at [93, 119] on icon "Delete" at bounding box center [91, 117] width 11 height 11
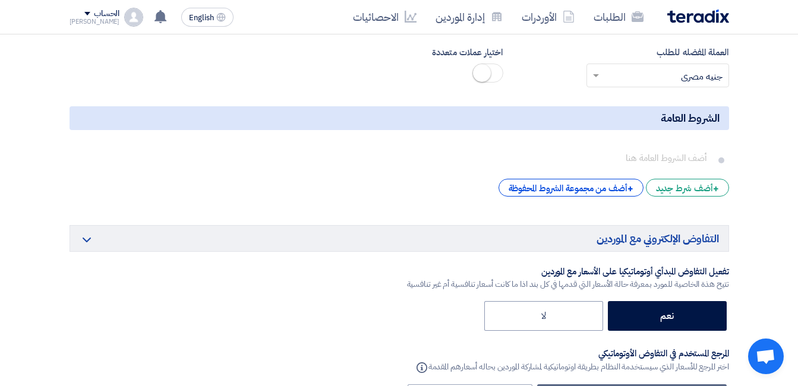
scroll to position [8380, 0]
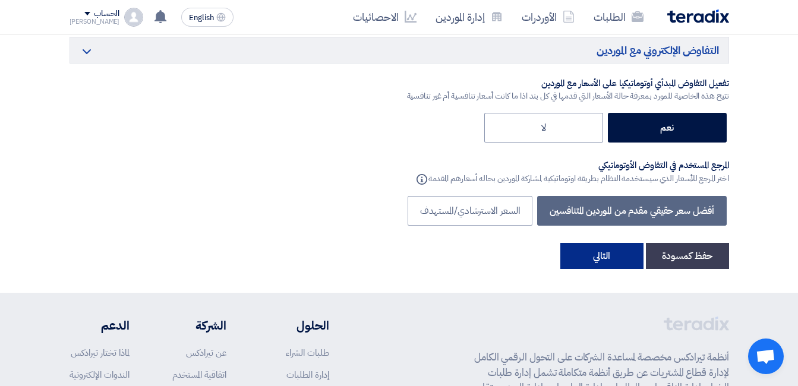
click at [607, 243] on button "التالي" at bounding box center [601, 256] width 83 height 26
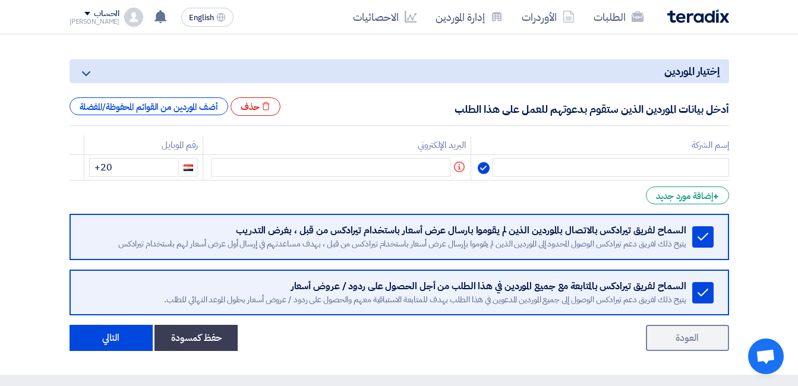
scroll to position [119, 0]
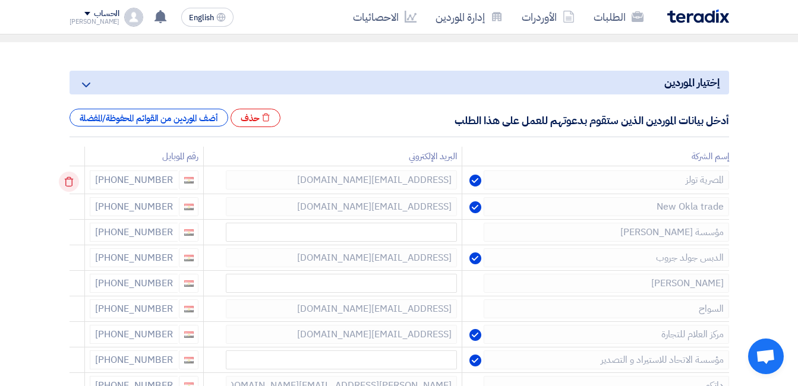
click at [72, 179] on use at bounding box center [69, 182] width 9 height 10
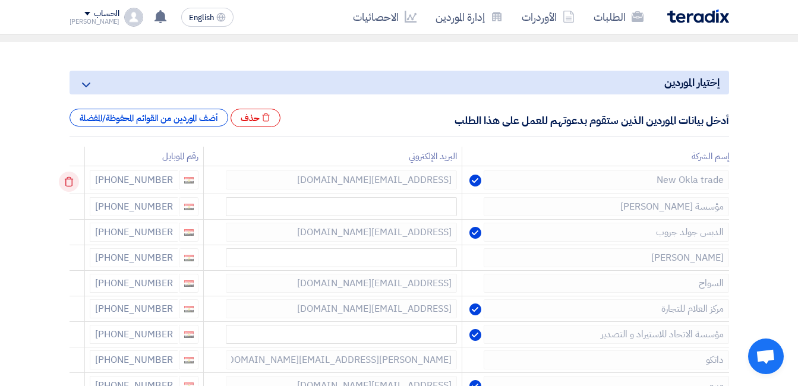
click at [72, 180] on icon at bounding box center [69, 182] width 20 height 20
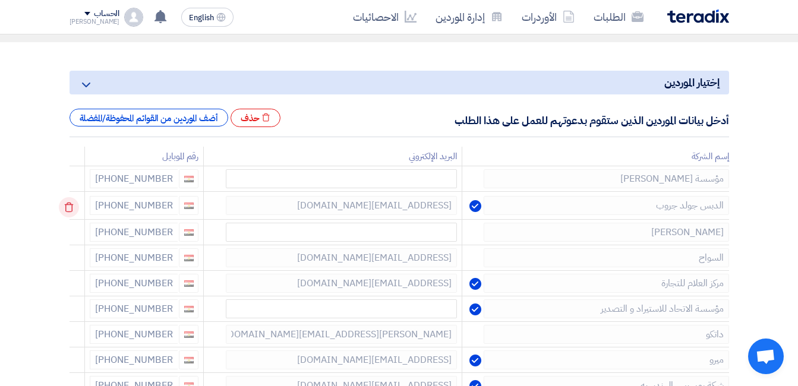
click at [69, 202] on icon at bounding box center [69, 207] width 20 height 20
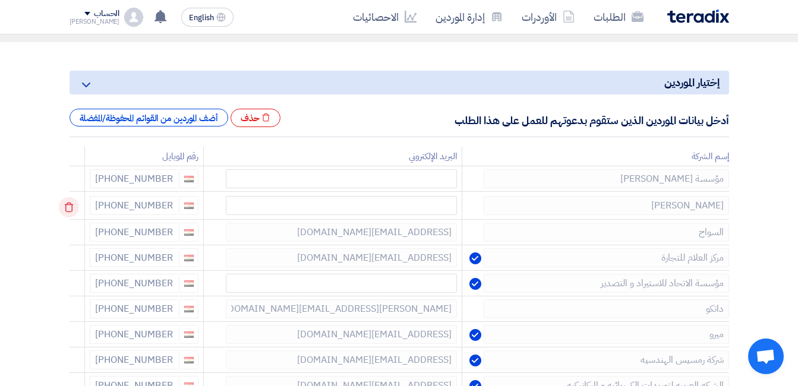
click at [69, 203] on icon at bounding box center [69, 207] width 20 height 20
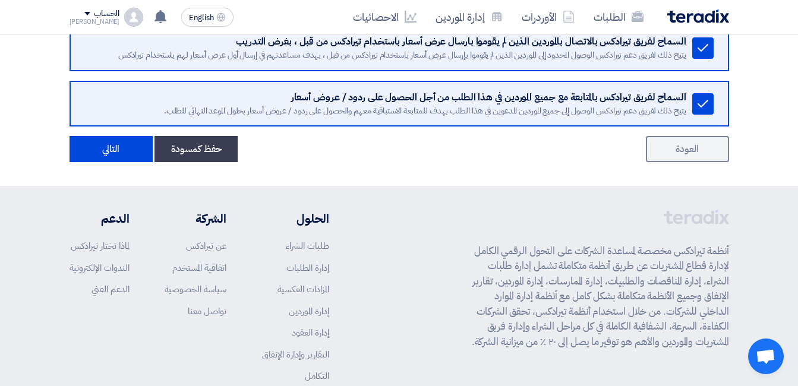
scroll to position [951, 0]
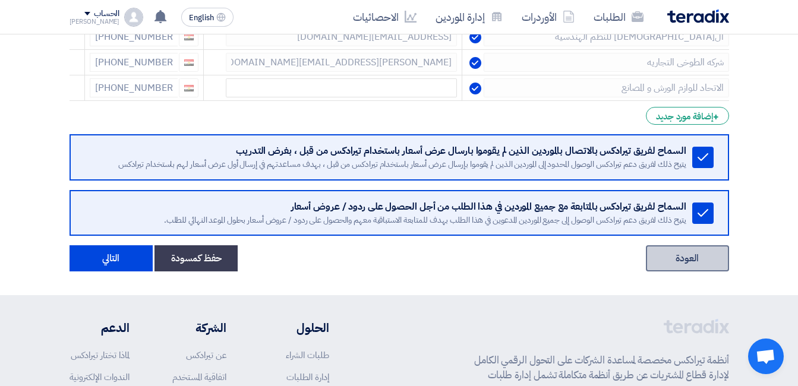
click at [672, 254] on link "العودة" at bounding box center [687, 258] width 83 height 26
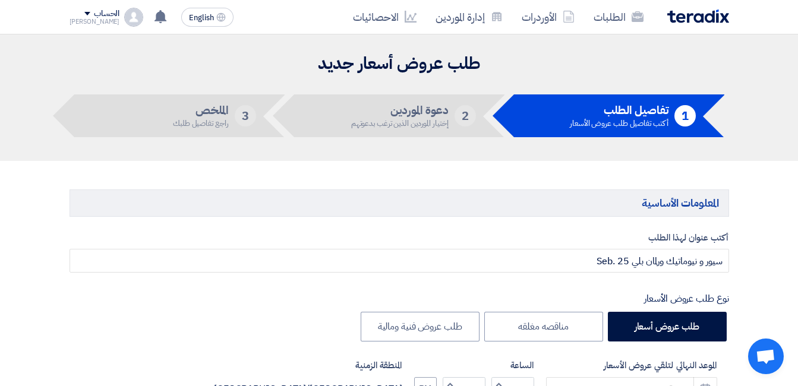
type input "9/30/2025"
type input "10"
type input "59"
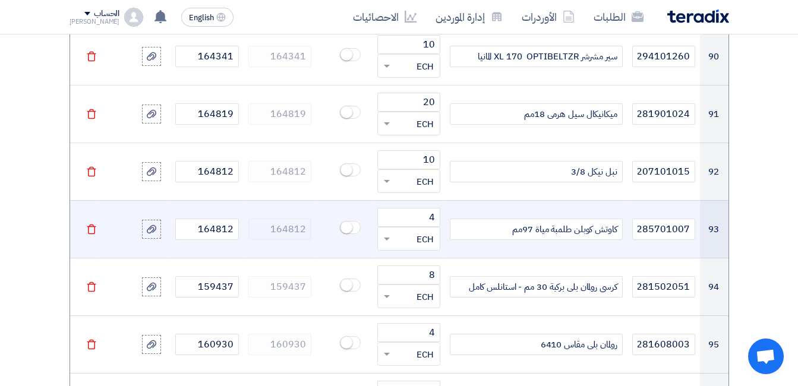
scroll to position [6176, 0]
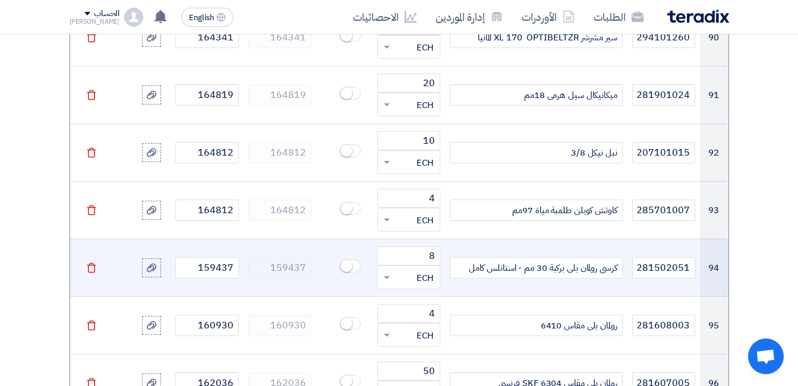
click at [89, 263] on icon "Delete" at bounding box center [91, 268] width 11 height 11
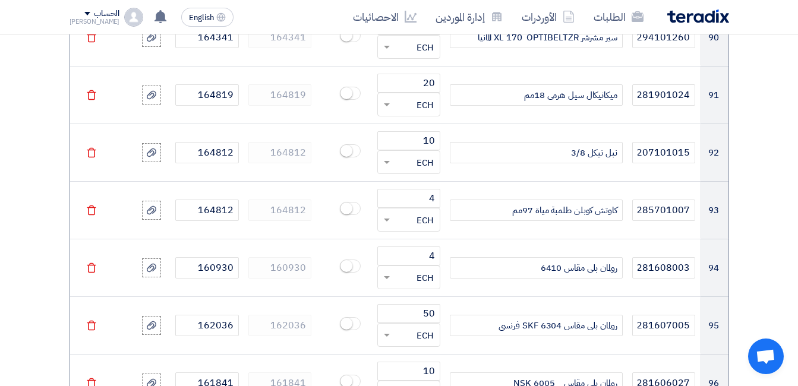
click at [89, 263] on icon "Delete" at bounding box center [91, 268] width 11 height 11
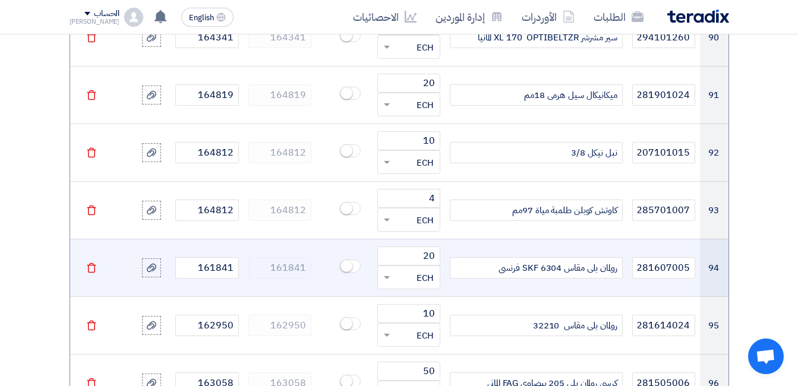
click at [89, 263] on icon "Delete" at bounding box center [91, 268] width 11 height 11
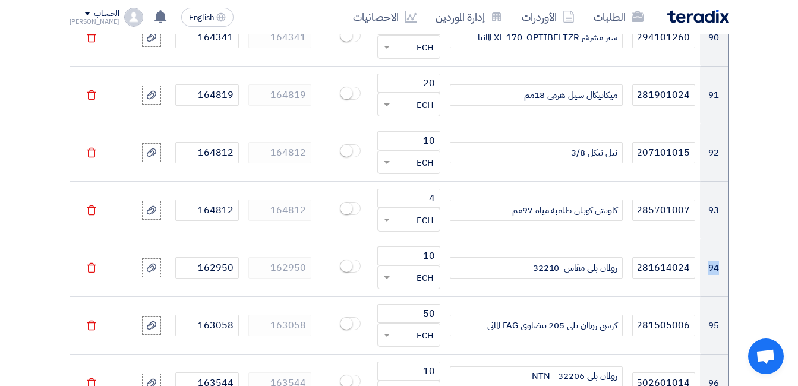
click at [89, 263] on icon "Delete" at bounding box center [91, 268] width 11 height 11
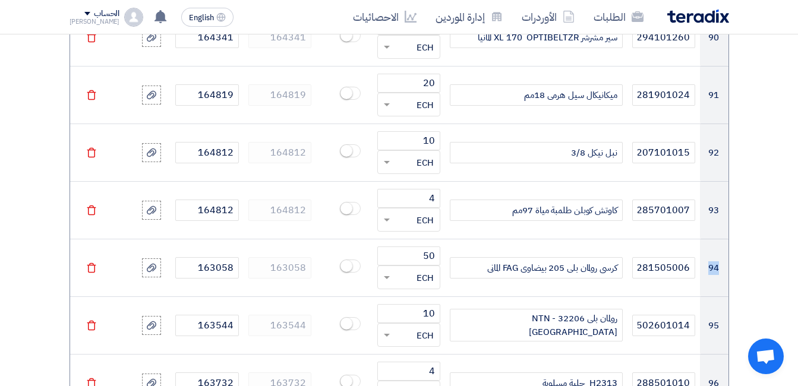
click at [89, 263] on icon "Delete" at bounding box center [91, 268] width 11 height 11
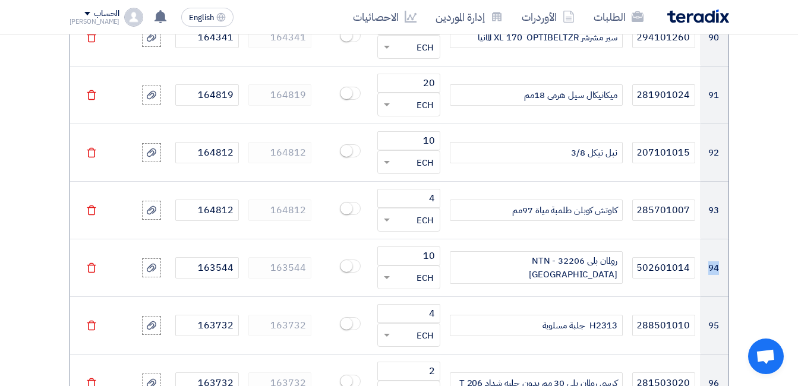
click at [89, 263] on icon "Delete" at bounding box center [91, 268] width 11 height 11
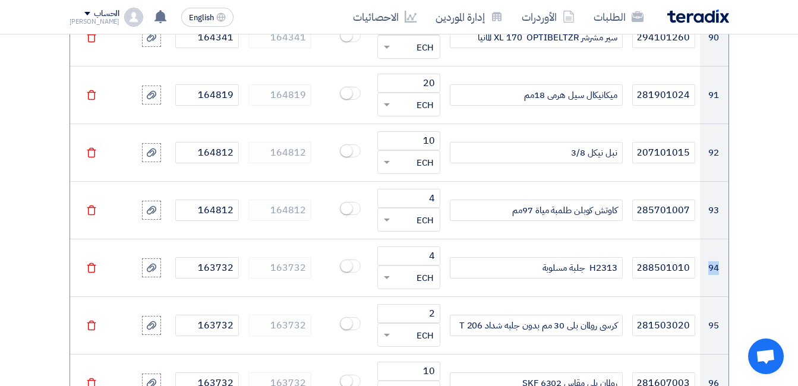
click at [89, 263] on icon "Delete" at bounding box center [91, 268] width 11 height 11
click at [89, 320] on icon "Delete" at bounding box center [91, 325] width 11 height 11
click at [89, 263] on icon "Delete" at bounding box center [91, 268] width 11 height 11
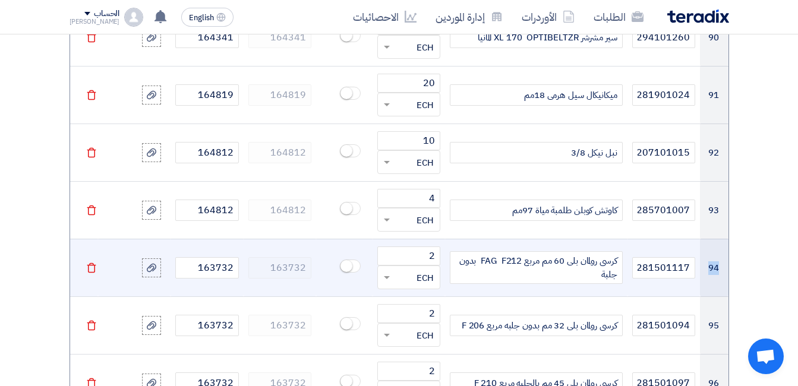
click at [89, 263] on icon "Delete" at bounding box center [91, 268] width 11 height 11
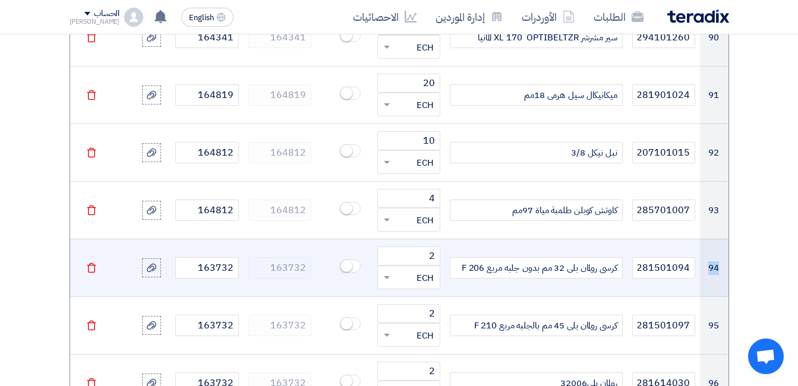
click at [89, 263] on icon "Delete" at bounding box center [91, 268] width 11 height 11
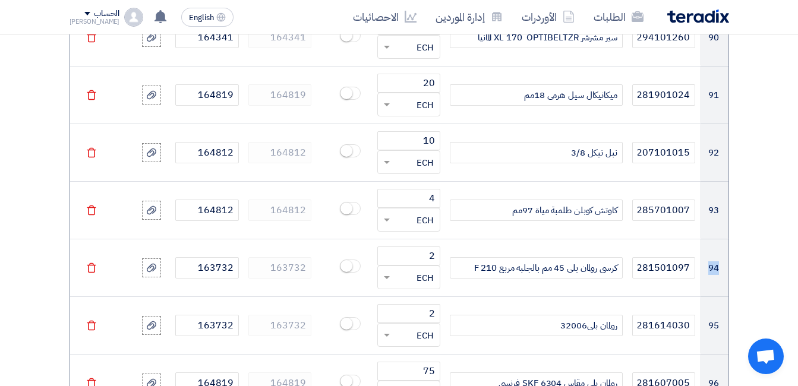
click at [89, 263] on icon "Delete" at bounding box center [91, 268] width 11 height 11
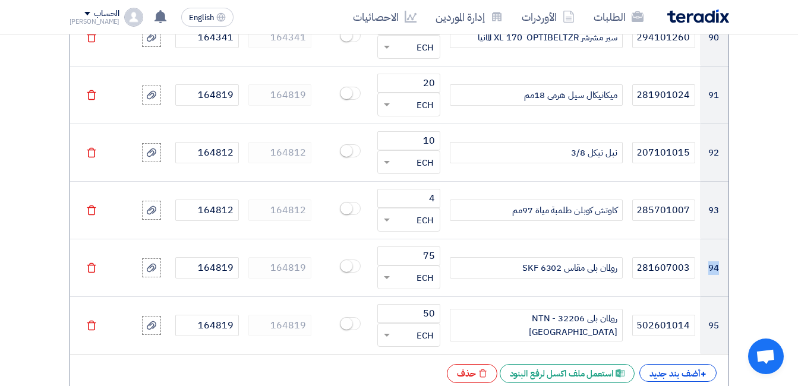
click at [89, 263] on icon "Delete" at bounding box center [91, 268] width 11 height 11
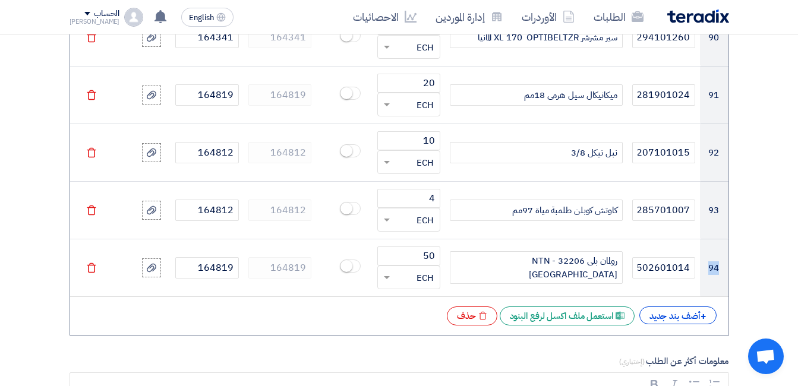
click at [89, 263] on icon "Delete" at bounding box center [91, 268] width 11 height 11
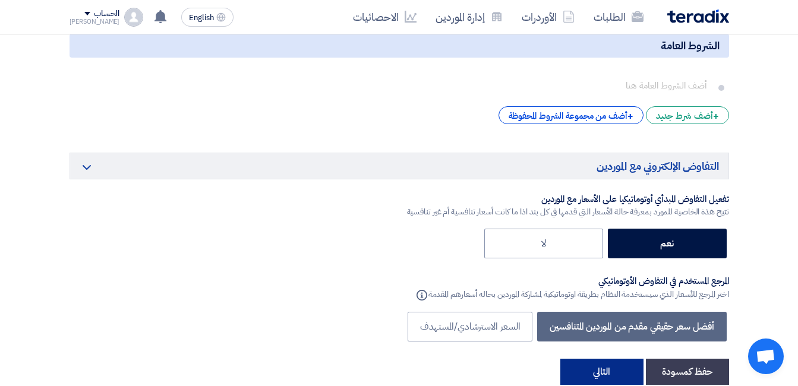
scroll to position [7246, 0]
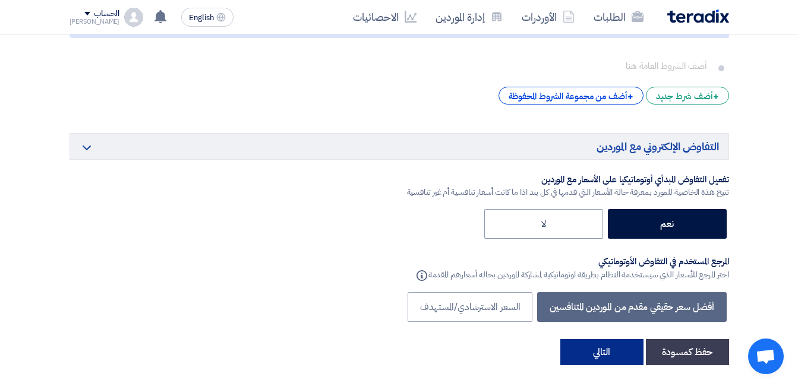
click at [607, 339] on button "التالي" at bounding box center [601, 352] width 83 height 26
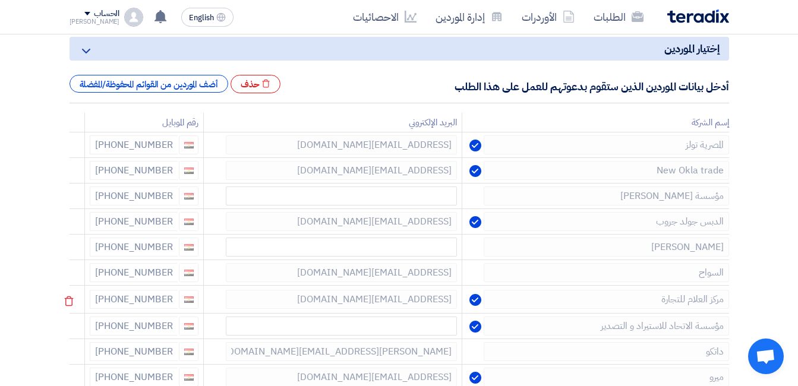
scroll to position [178, 0]
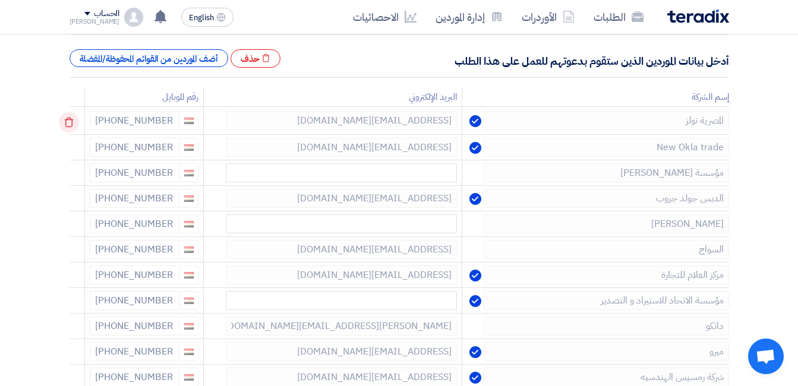
click at [73, 124] on icon at bounding box center [69, 122] width 20 height 20
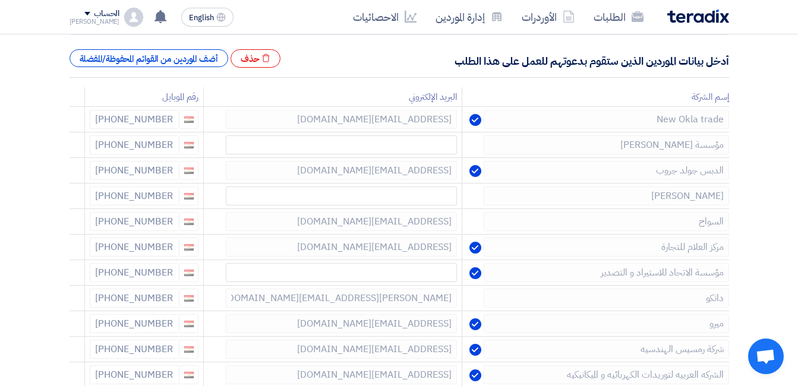
click at [0, 0] on icon at bounding box center [0, 0] width 0 height 0
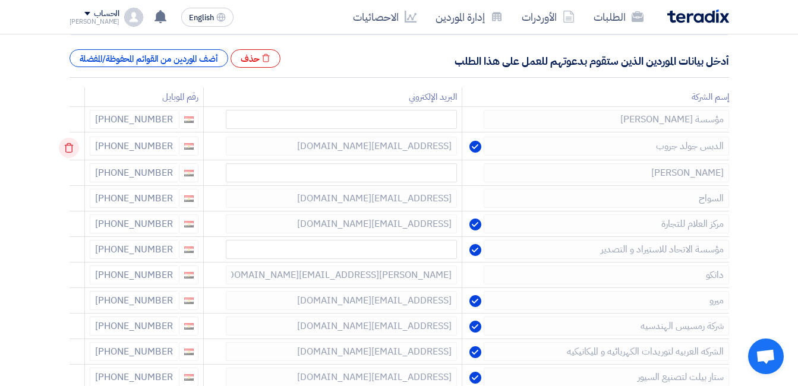
click at [72, 145] on icon at bounding box center [69, 148] width 20 height 20
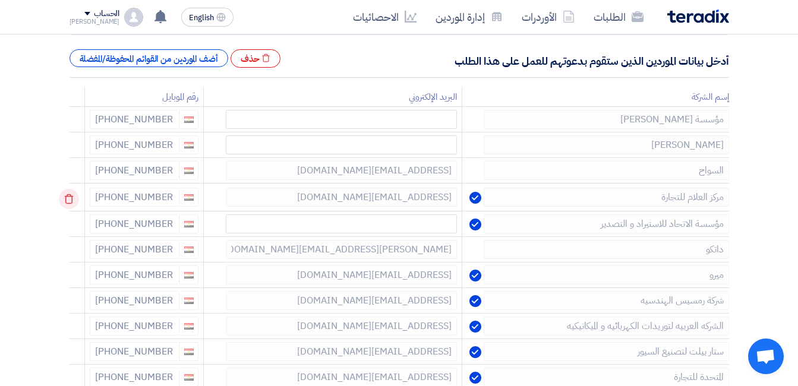
click at [74, 199] on use at bounding box center [69, 199] width 9 height 10
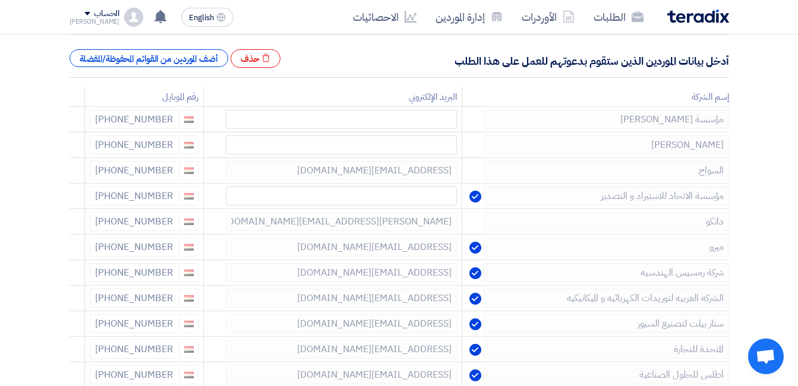
click at [0, 0] on use at bounding box center [0, 0] width 0 height 0
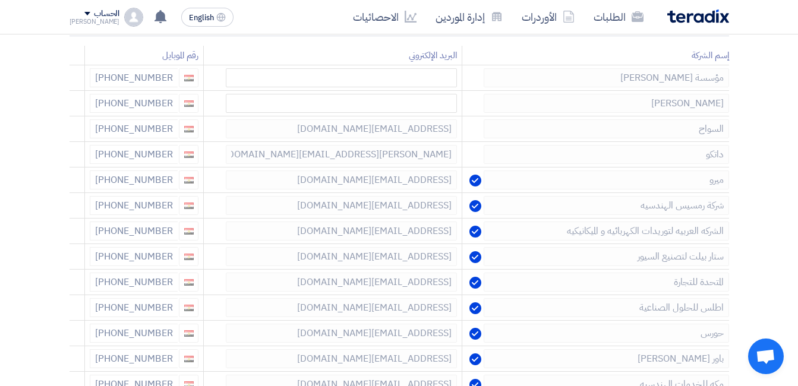
scroll to position [238, 0]
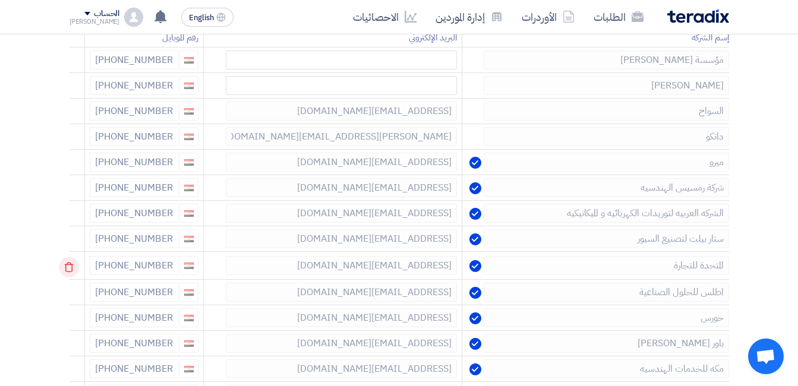
click at [71, 263] on use at bounding box center [69, 268] width 9 height 10
click at [71, 266] on icon at bounding box center [69, 267] width 20 height 20
click at [0, 0] on icon at bounding box center [0, 0] width 0 height 0
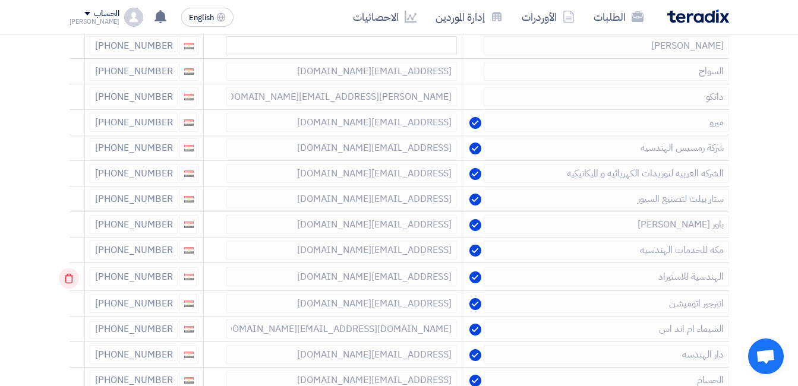
scroll to position [297, 0]
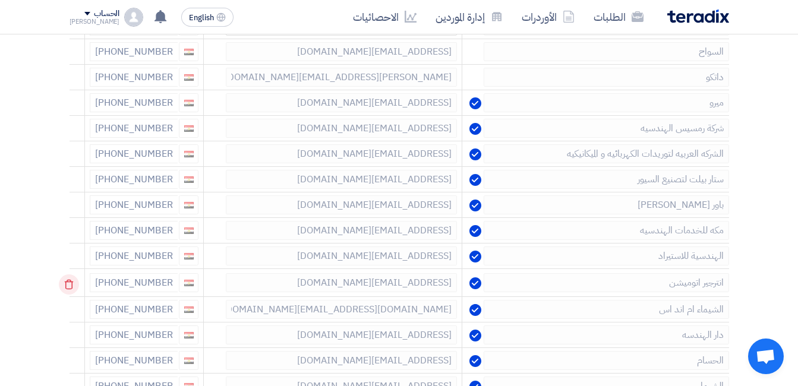
click at [70, 285] on icon at bounding box center [69, 285] width 20 height 20
click at [71, 311] on icon at bounding box center [69, 310] width 20 height 20
click at [65, 334] on icon at bounding box center [69, 336] width 20 height 20
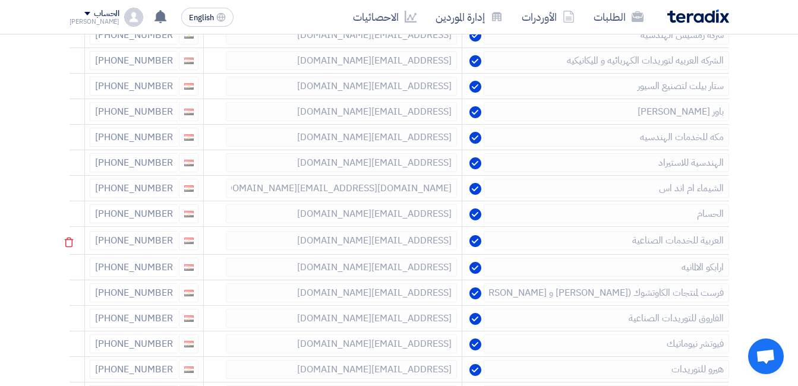
scroll to position [416, 0]
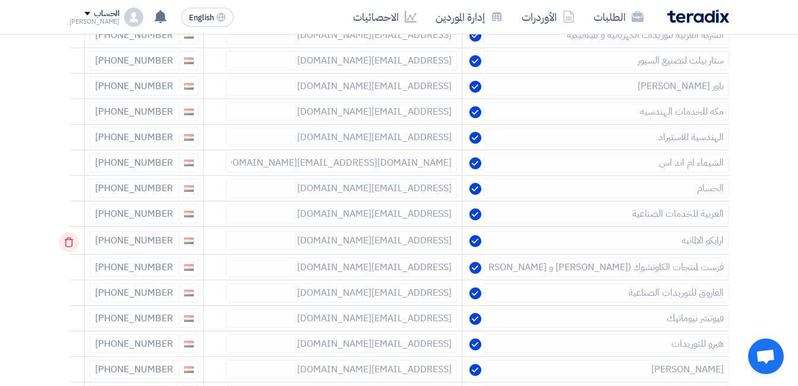
click at [68, 244] on icon at bounding box center [69, 242] width 20 height 20
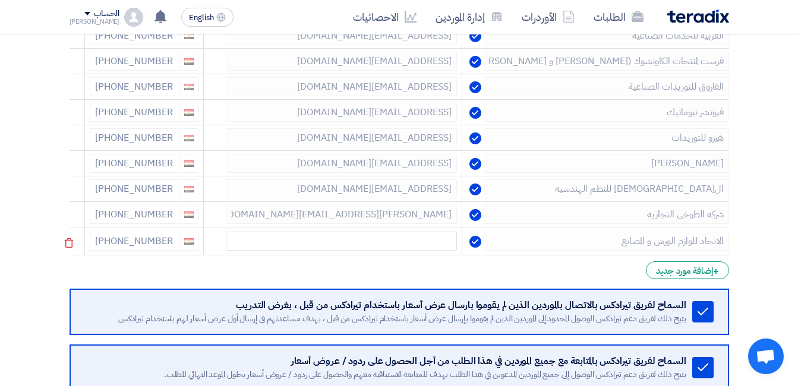
scroll to position [535, 0]
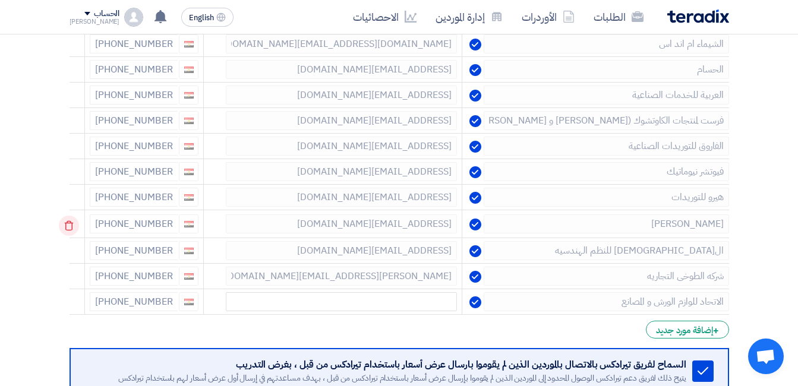
click at [74, 225] on use at bounding box center [69, 226] width 9 height 10
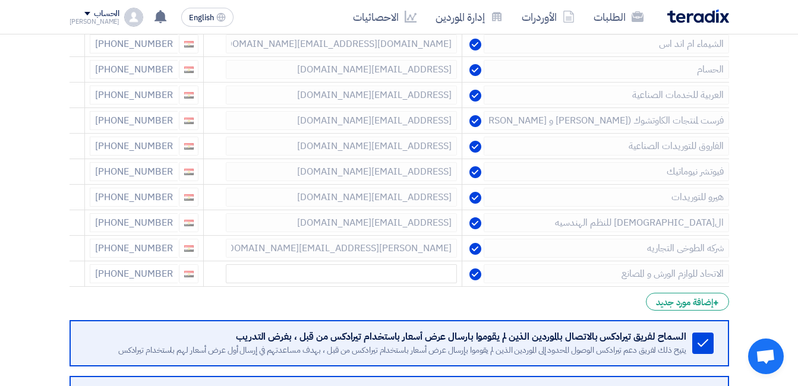
click at [65, 273] on div "إختيار الموردين Minimize/Maximize Category أدخل بيانات الموردين الذين ستقوم بدع…" at bounding box center [400, 54] width 678 height 808
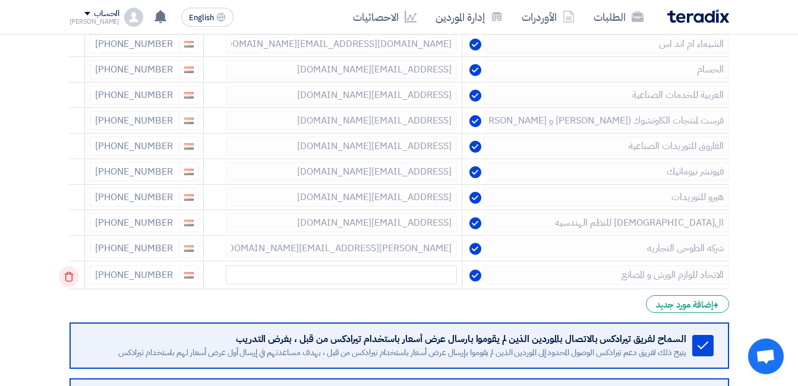
click at [70, 274] on icon at bounding box center [69, 277] width 20 height 20
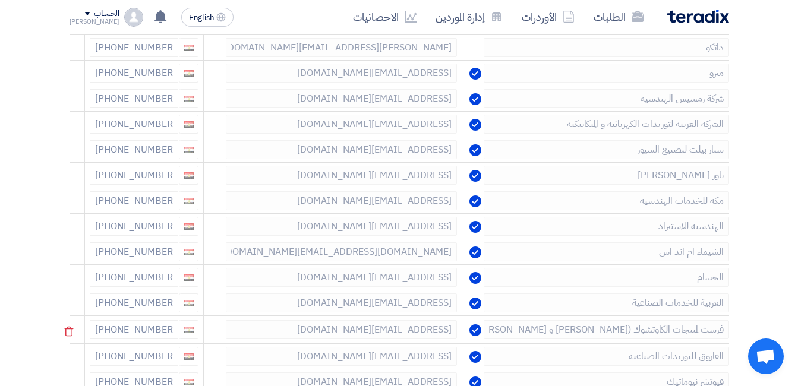
scroll to position [297, 0]
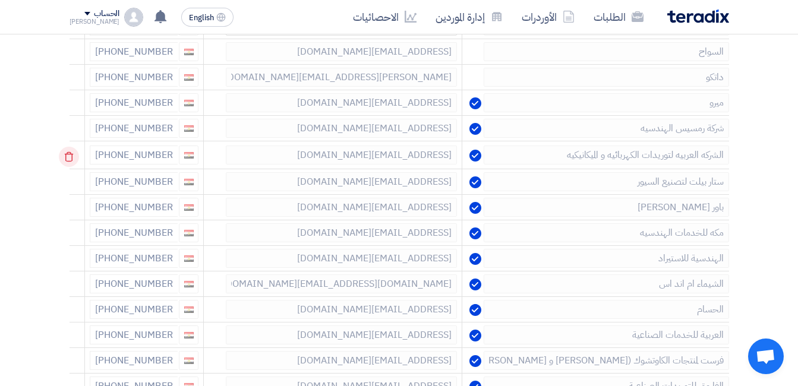
click at [73, 153] on icon at bounding box center [69, 157] width 20 height 20
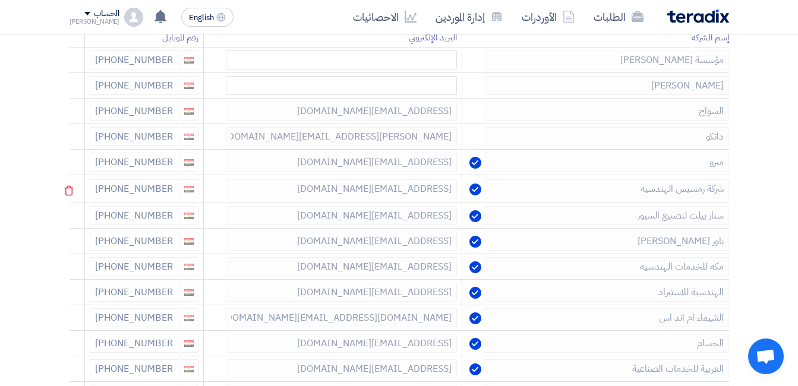
scroll to position [178, 0]
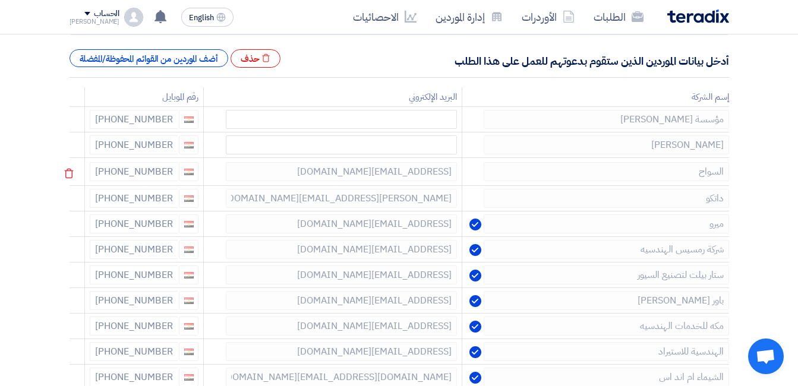
click at [462, 168] on tr "السواح nadasamy5603@gmail.com +20 1032621677" at bounding box center [400, 172] width 660 height 28
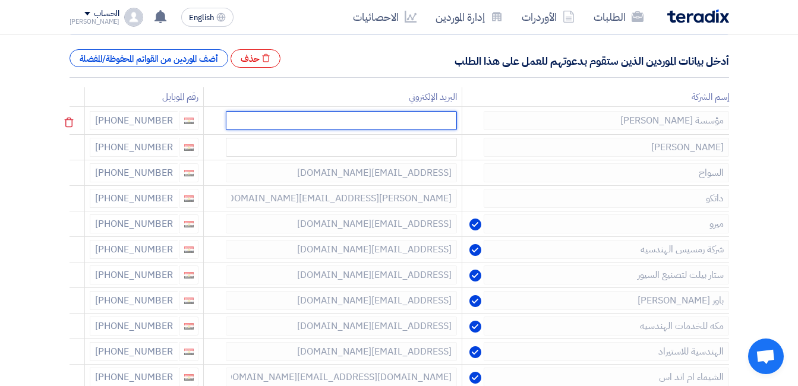
click at [417, 123] on input "text" at bounding box center [341, 120] width 231 height 19
paste input "nadasamy5603@gmail.com"
type input "nadasamy5603@gmail.com"
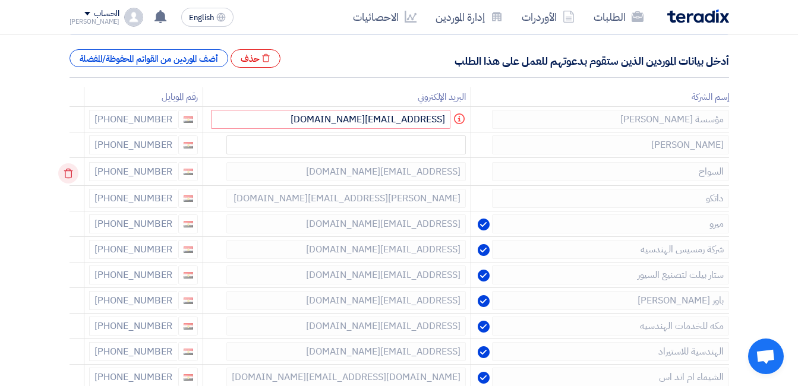
click at [73, 172] on use at bounding box center [68, 174] width 9 height 10
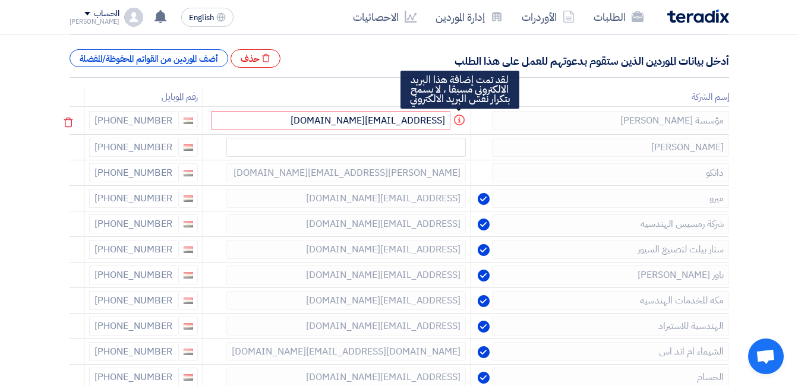
click at [456, 119] on use at bounding box center [459, 120] width 11 height 11
click at [464, 121] on icon "Info" at bounding box center [459, 120] width 11 height 11
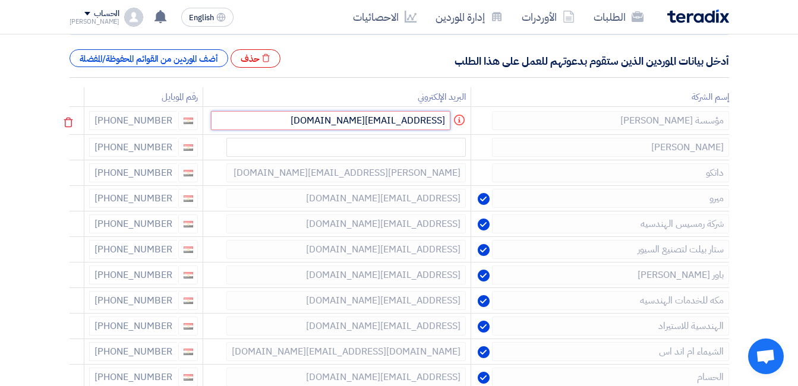
click at [378, 124] on input "nadasamy5603@gmail.com" at bounding box center [331, 120] width 240 height 19
click at [416, 121] on input "nadasamy5603@gmail.com" at bounding box center [331, 120] width 240 height 19
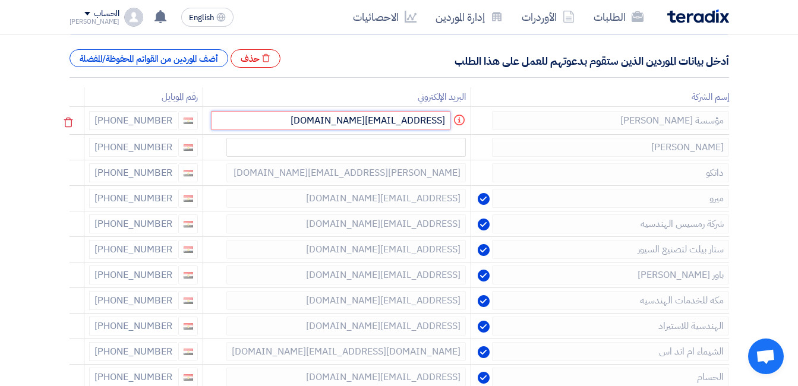
click at [416, 121] on input "nadasamy5603@gmail.com" at bounding box center [331, 120] width 240 height 19
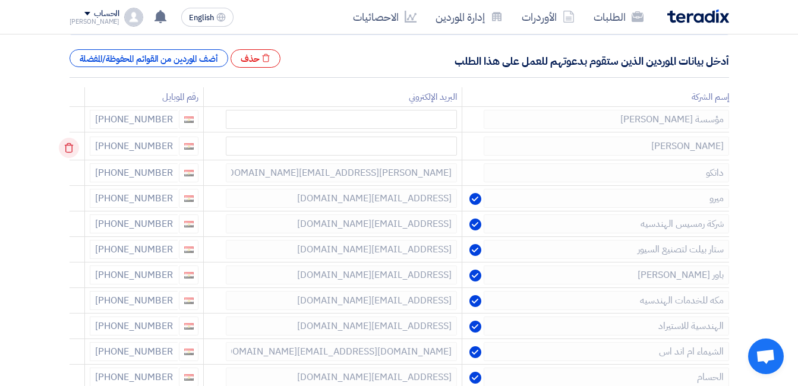
click at [74, 144] on icon at bounding box center [69, 148] width 20 height 20
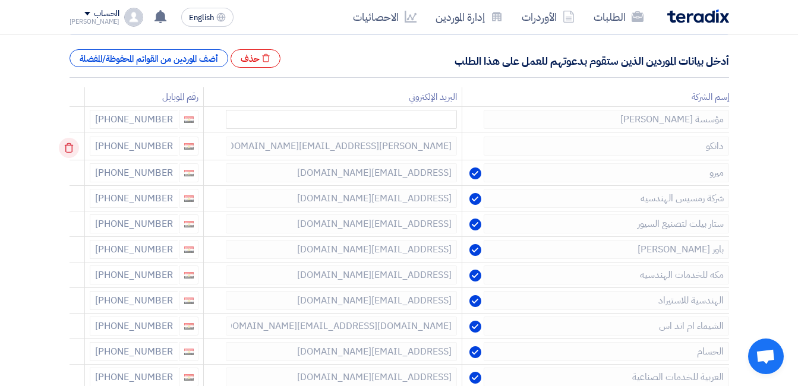
click at [74, 144] on icon at bounding box center [69, 148] width 20 height 20
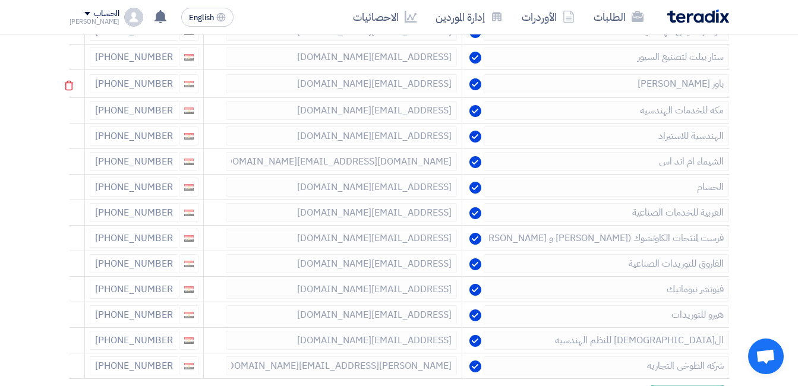
scroll to position [297, 0]
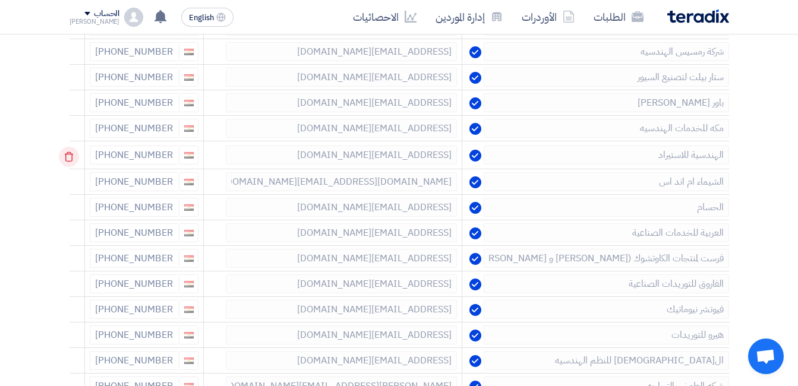
click at [72, 163] on icon at bounding box center [69, 157] width 20 height 20
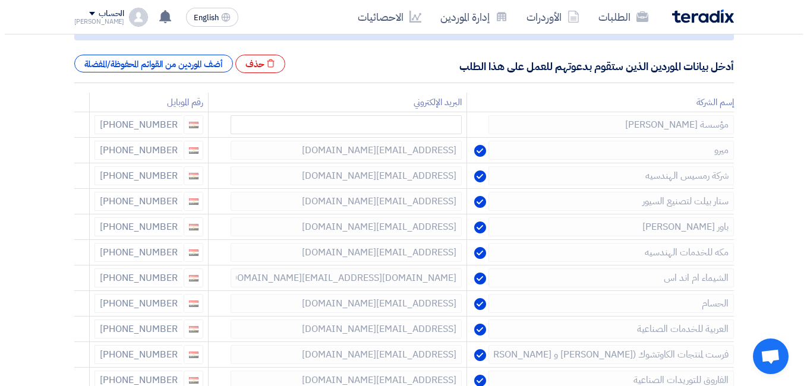
scroll to position [59, 0]
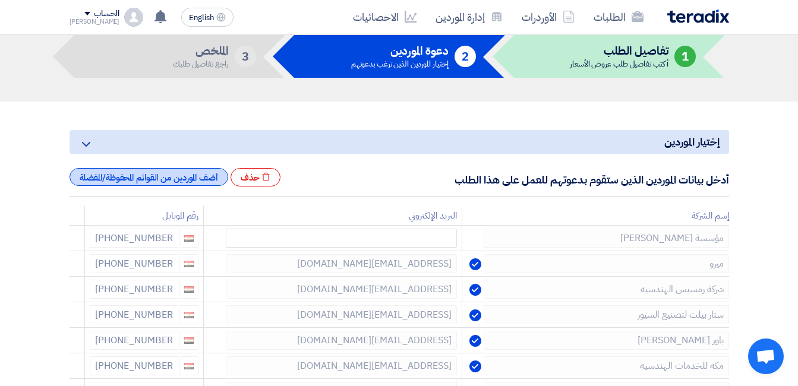
click at [185, 182] on div "أضف الموردين من القوائم المحفوظة/المفضلة" at bounding box center [149, 177] width 159 height 18
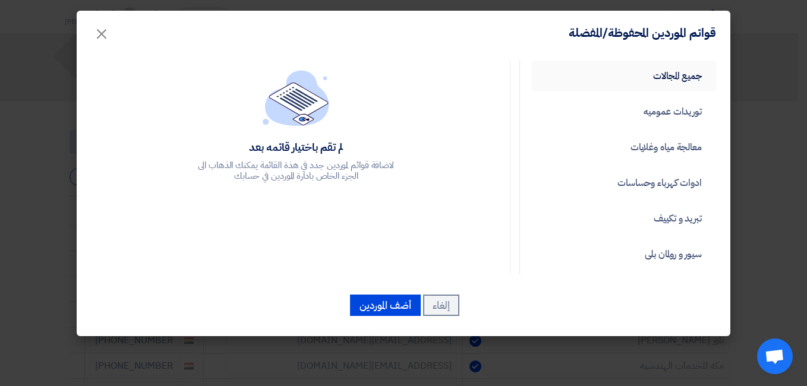
click at [672, 86] on link "جميع المجالات" at bounding box center [624, 76] width 184 height 31
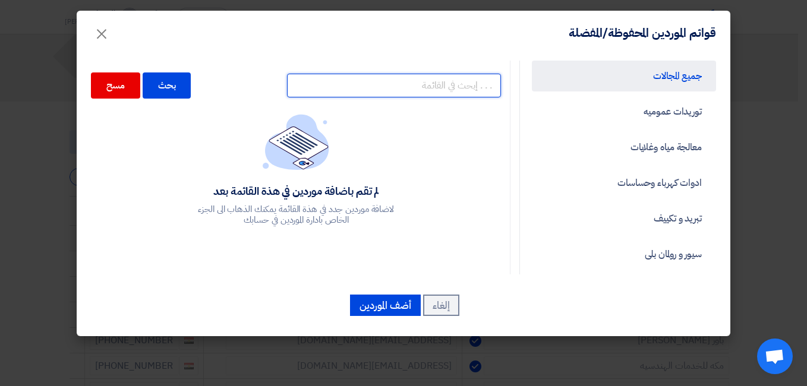
click at [371, 85] on input "text" at bounding box center [394, 86] width 214 height 24
type input "الدكتور"
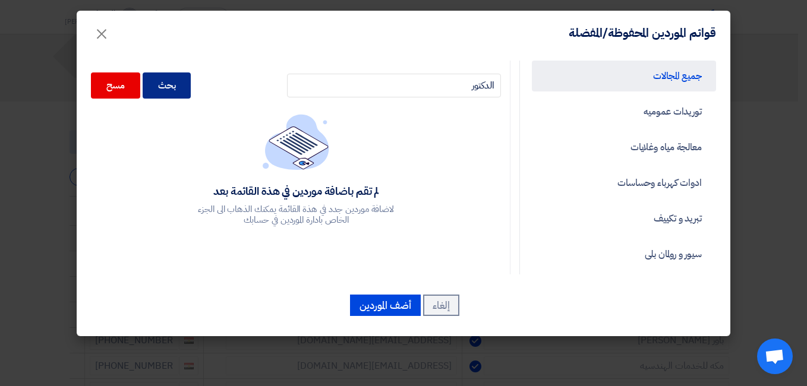
click at [177, 89] on div "بحث" at bounding box center [167, 86] width 49 height 26
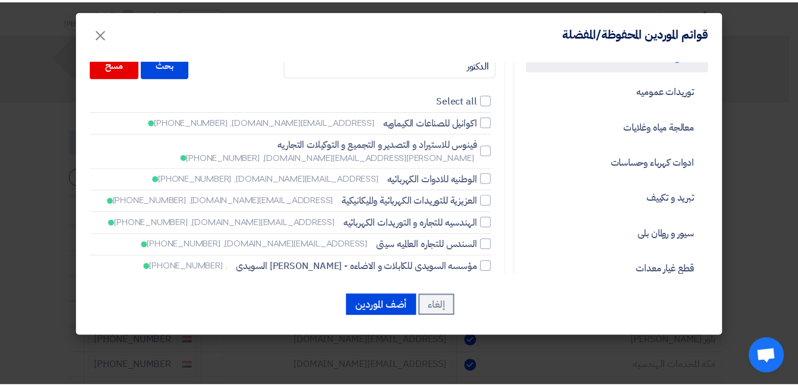
scroll to position [0, 0]
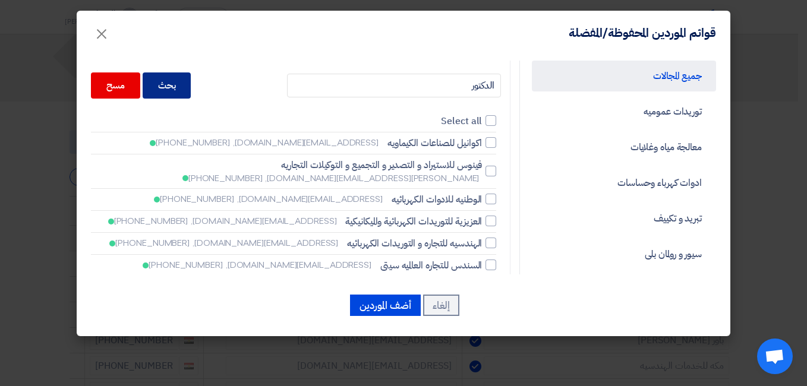
click at [183, 80] on div "بحث" at bounding box center [167, 86] width 49 height 26
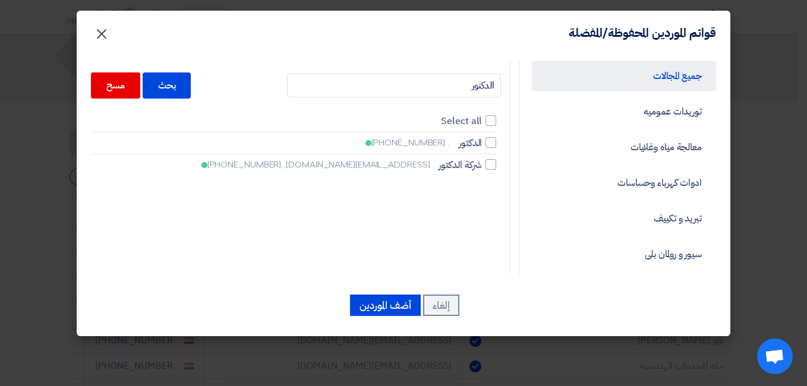
click at [105, 35] on span "×" at bounding box center [101, 33] width 14 height 36
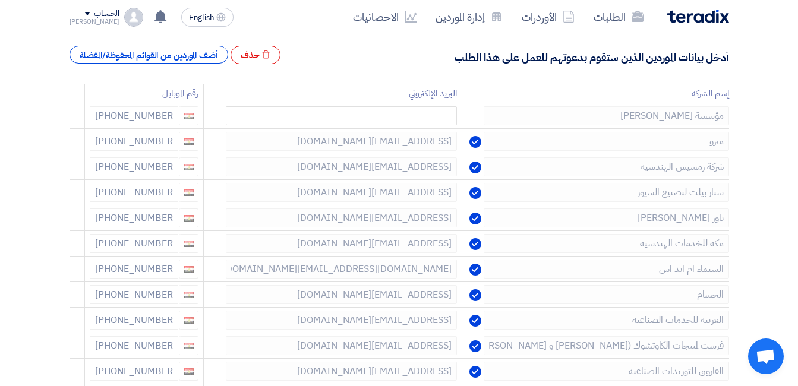
scroll to position [535, 0]
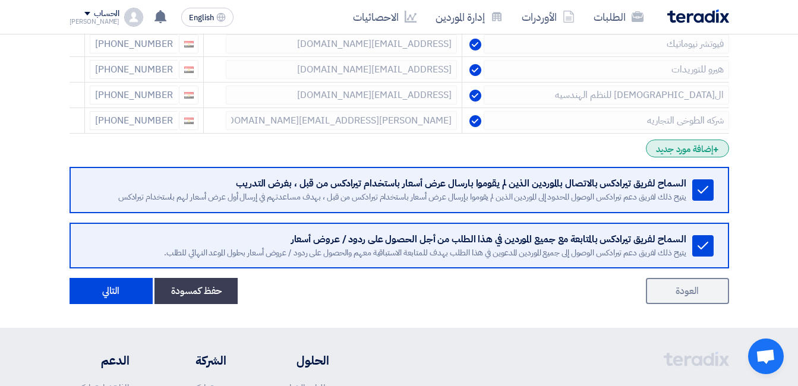
click at [697, 146] on div "+ إضافة مورد جديد" at bounding box center [687, 149] width 83 height 18
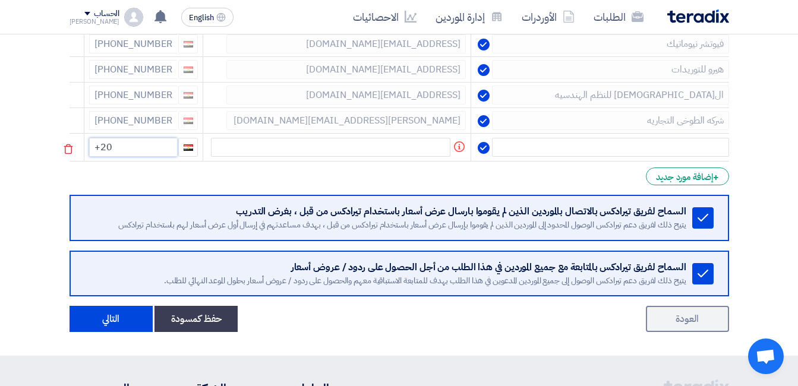
click at [143, 144] on input "+20" at bounding box center [133, 147] width 88 height 19
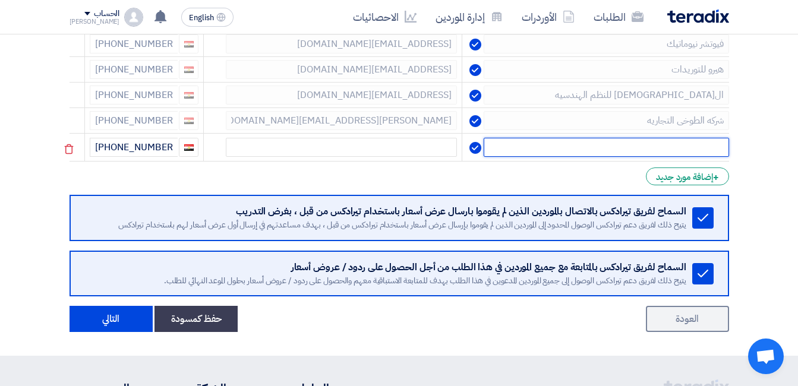
click at [625, 143] on input "text" at bounding box center [606, 147] width 245 height 19
click at [635, 148] on input "text" at bounding box center [606, 147] width 245 height 19
paste input "مؤسسة الدكتور"
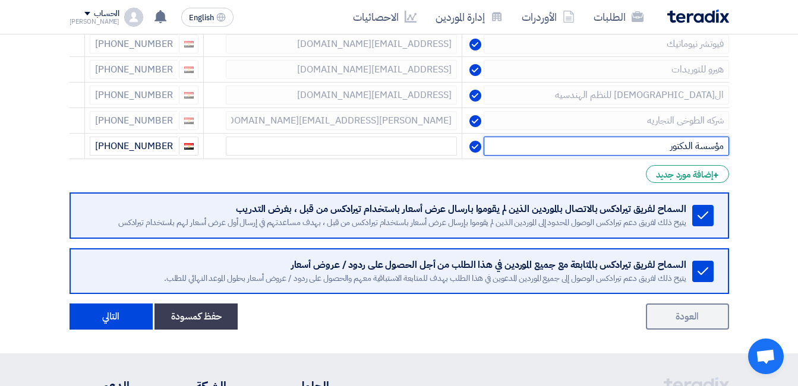
type input "مؤسسة الدكتور"
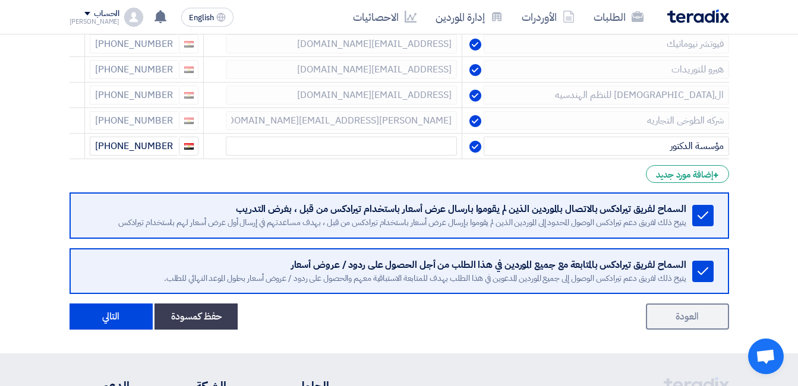
click at [707, 171] on div "+ إضافة مورد جديد" at bounding box center [687, 174] width 83 height 18
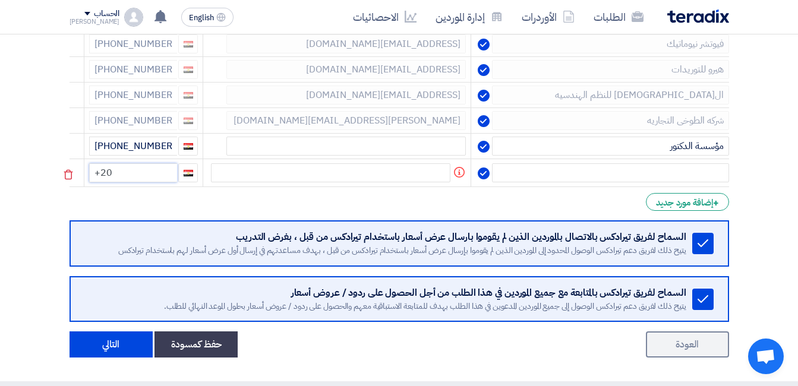
click at [156, 172] on input "+20" at bounding box center [133, 172] width 88 height 19
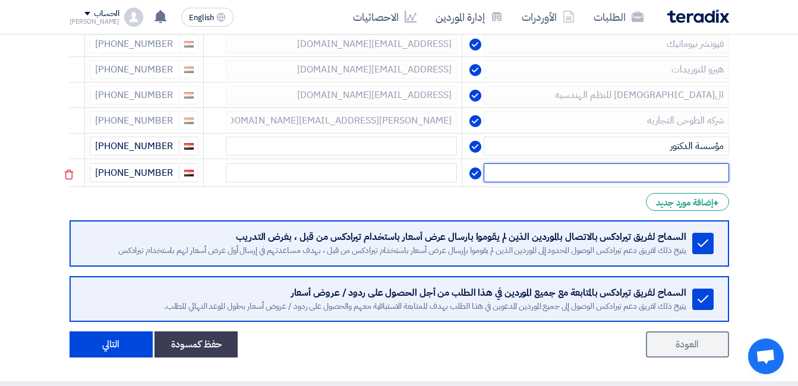
click at [607, 169] on input "text" at bounding box center [606, 172] width 245 height 19
click at [574, 172] on input "text" at bounding box center [606, 172] width 245 height 19
click at [680, 176] on input "text" at bounding box center [606, 172] width 245 height 19
paste input "الامل للسيور ومستلزمات المطاحن"
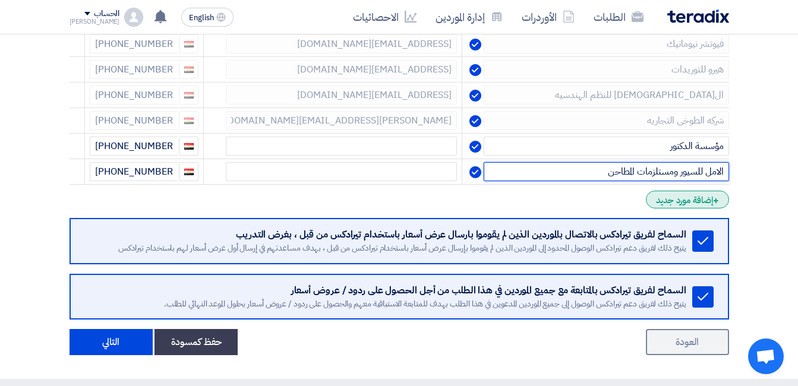
type input "الامل للسيور ومستلزمات المطاحن"
click at [665, 202] on div "+ إضافة مورد جديد" at bounding box center [687, 200] width 83 height 18
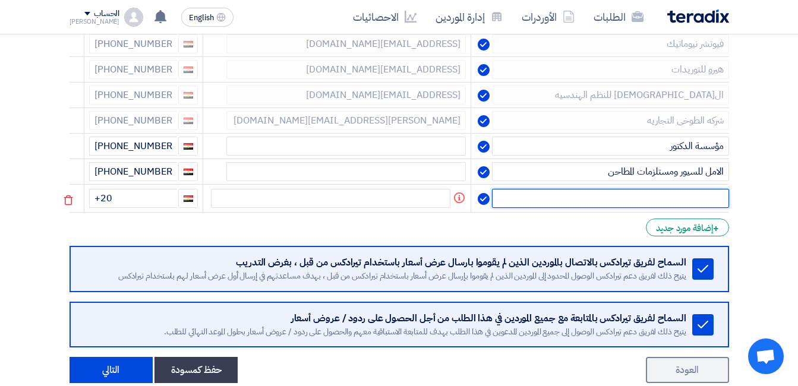
click at [666, 202] on input "text" at bounding box center [610, 198] width 237 height 19
click at [75, 202] on icon at bounding box center [68, 200] width 20 height 20
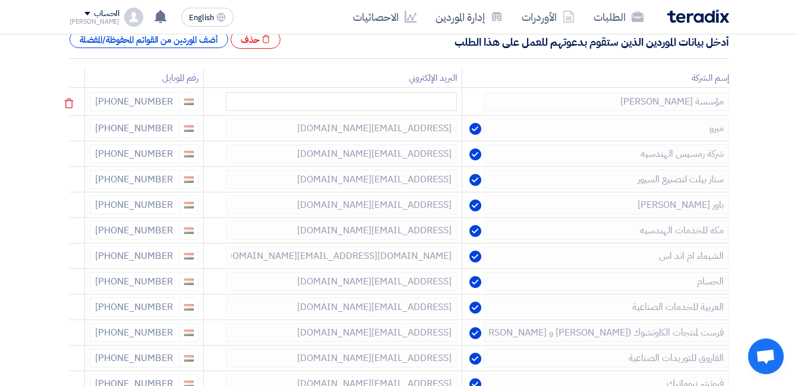
scroll to position [178, 0]
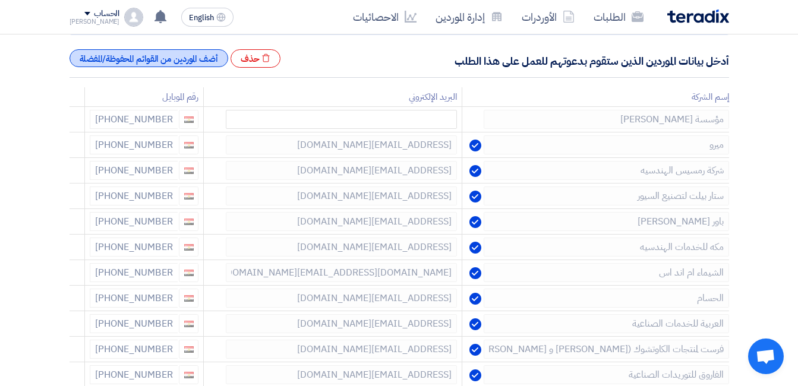
click at [191, 59] on div "أضف الموردين من القوائم المحفوظة/المفضلة" at bounding box center [149, 58] width 159 height 18
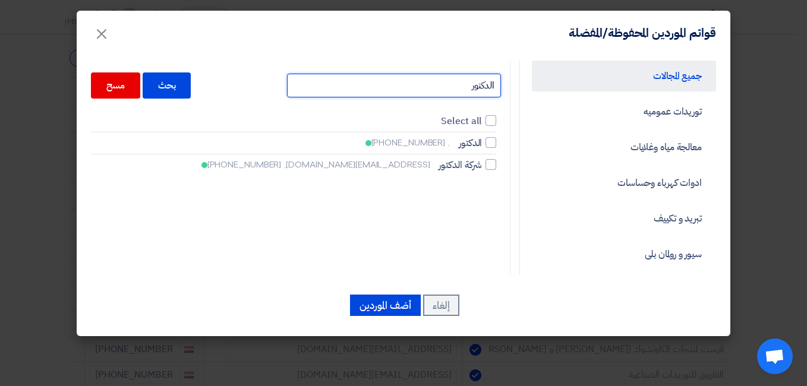
click at [464, 92] on input "الدكتور" at bounding box center [394, 86] width 214 height 24
click at [466, 91] on input "الدكتور" at bounding box center [394, 86] width 214 height 24
click at [462, 86] on input "الدكتور" at bounding box center [394, 86] width 214 height 24
type input "غنيم"
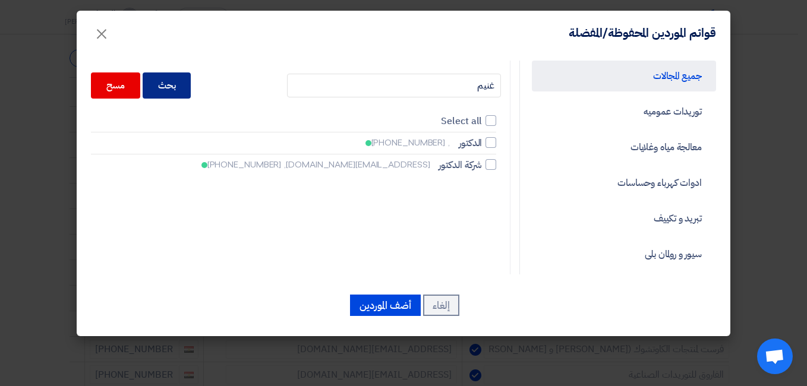
click at [191, 87] on div "بحث" at bounding box center [167, 86] width 49 height 26
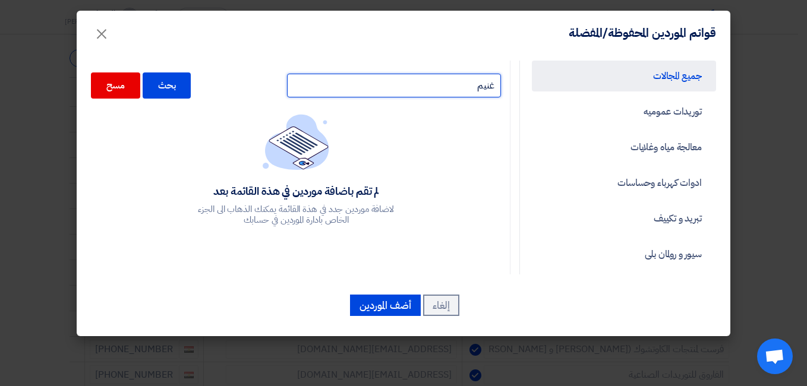
click at [472, 90] on input "غنيم" at bounding box center [394, 86] width 214 height 24
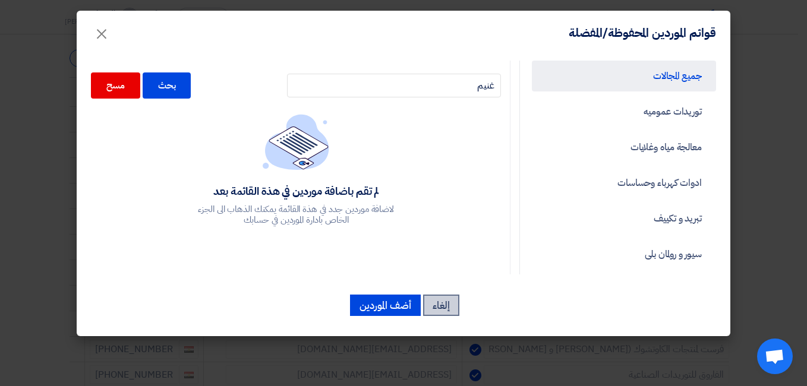
click at [444, 303] on button "إلغاء" at bounding box center [441, 305] width 36 height 21
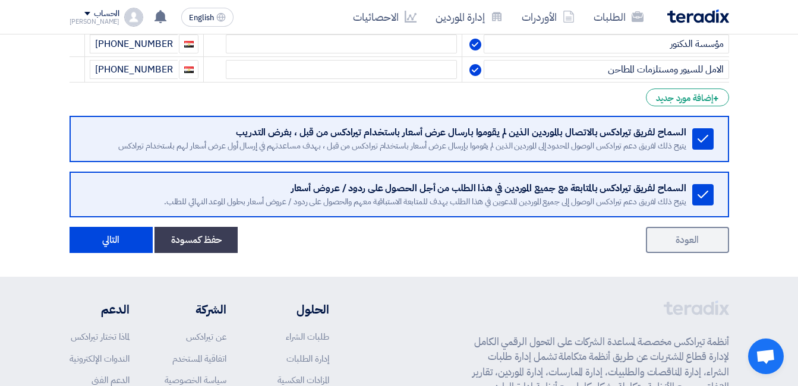
scroll to position [622, 0]
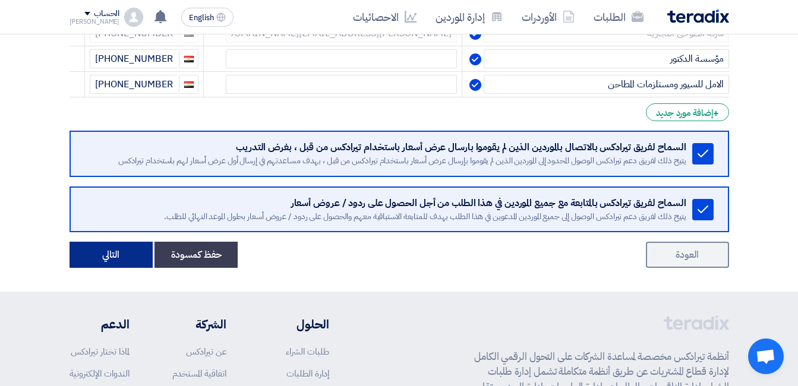
click at [124, 256] on button "التالي" at bounding box center [111, 255] width 83 height 26
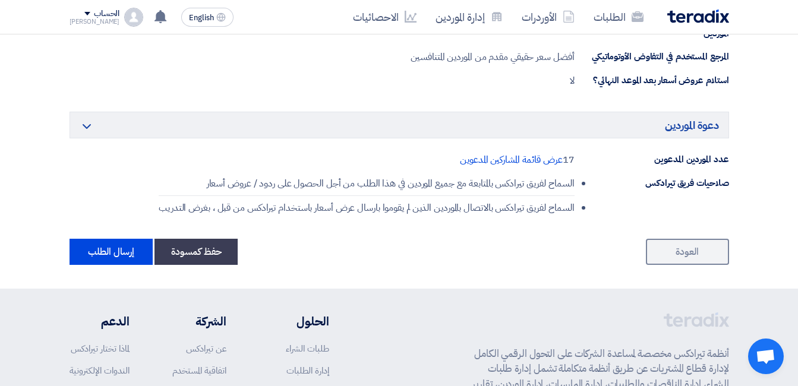
scroll to position [4028, 0]
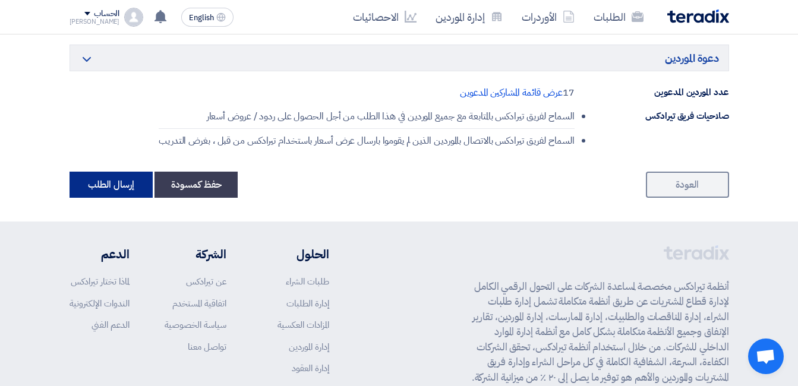
click at [102, 172] on button "إرسال الطلب" at bounding box center [111, 185] width 83 height 26
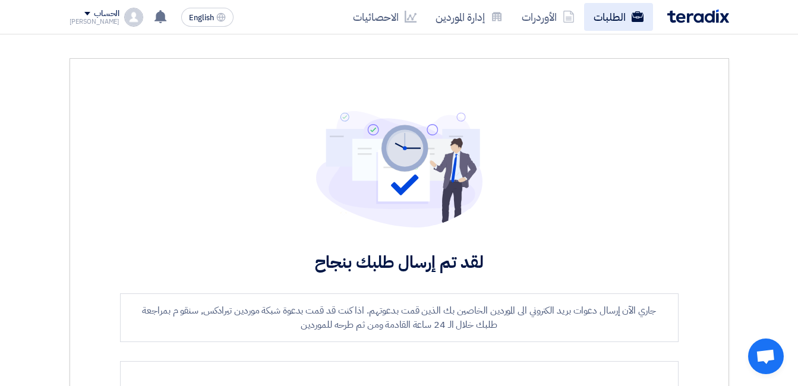
click at [628, 14] on link "الطلبات" at bounding box center [618, 17] width 69 height 28
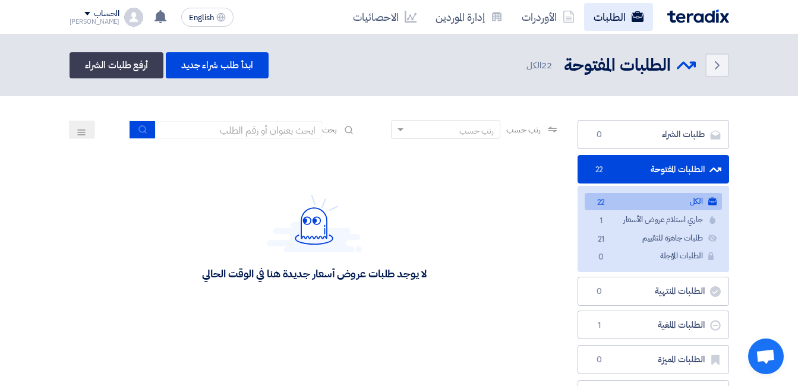
click at [630, 20] on link "الطلبات" at bounding box center [618, 17] width 69 height 28
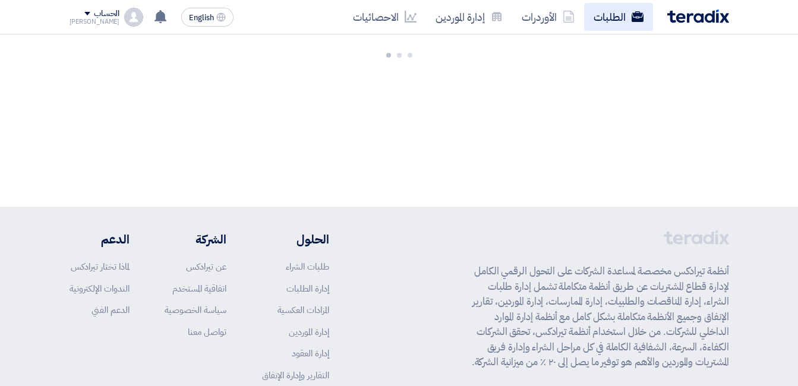
click at [627, 30] on link "الطلبات" at bounding box center [618, 17] width 69 height 28
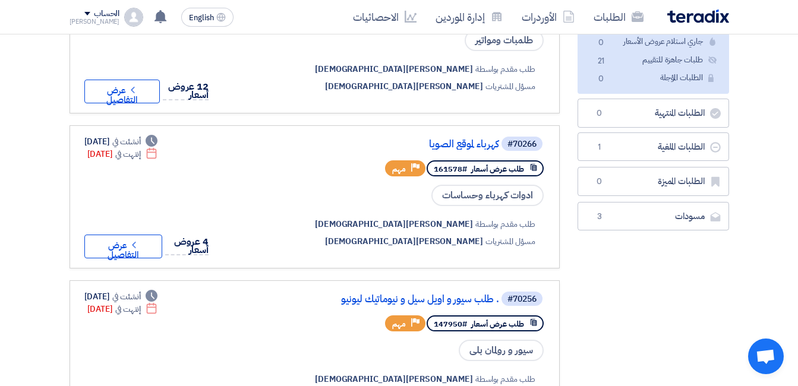
scroll to position [238, 0]
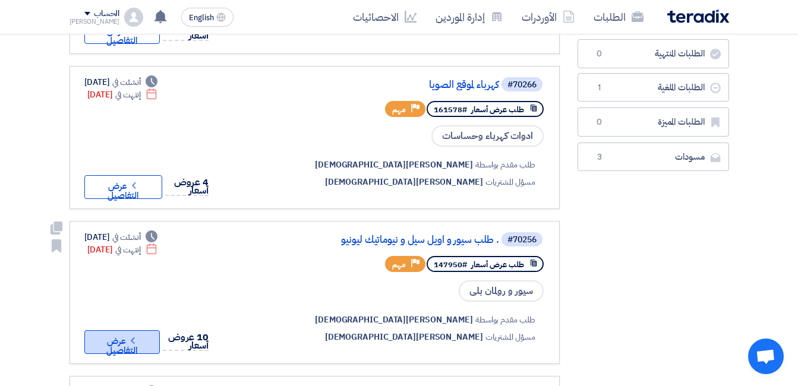
click at [138, 338] on icon "Check details" at bounding box center [132, 340] width 11 height 11
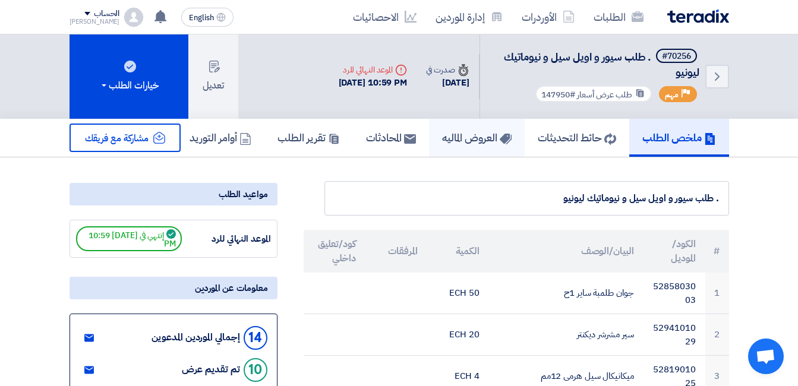
click at [475, 143] on h5 "العروض الماليه" at bounding box center [477, 138] width 70 height 14
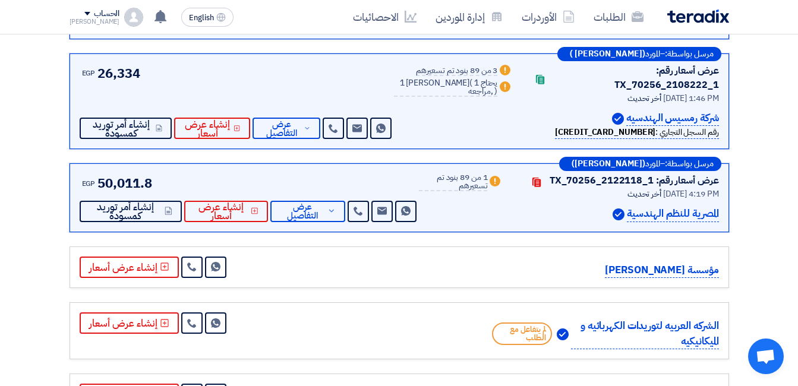
scroll to position [1010, 0]
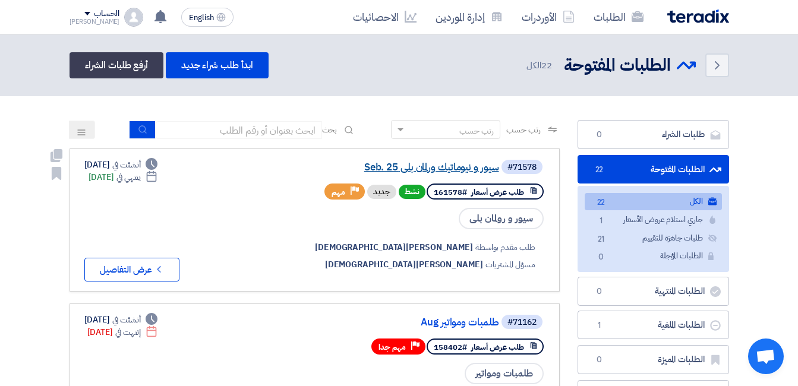
click at [398, 166] on link "سيور و نيوماتيك ورلمان بلي Seb. 25" at bounding box center [381, 167] width 238 height 11
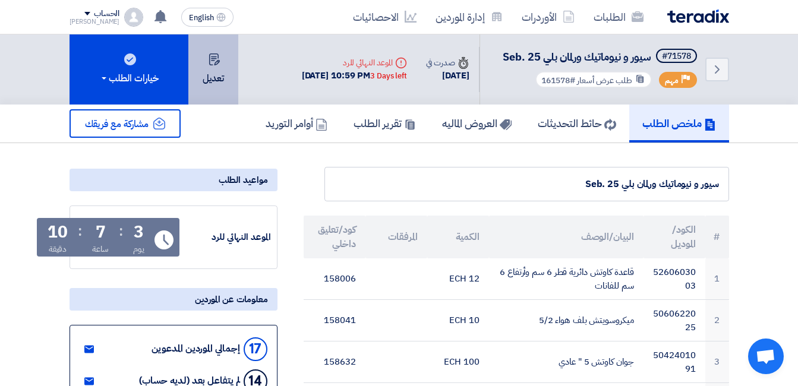
click at [200, 61] on button "تعديل" at bounding box center [213, 69] width 50 height 70
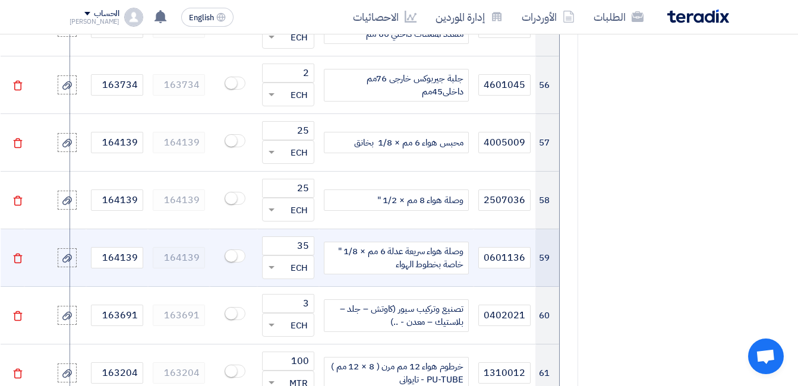
scroll to position [4279, 0]
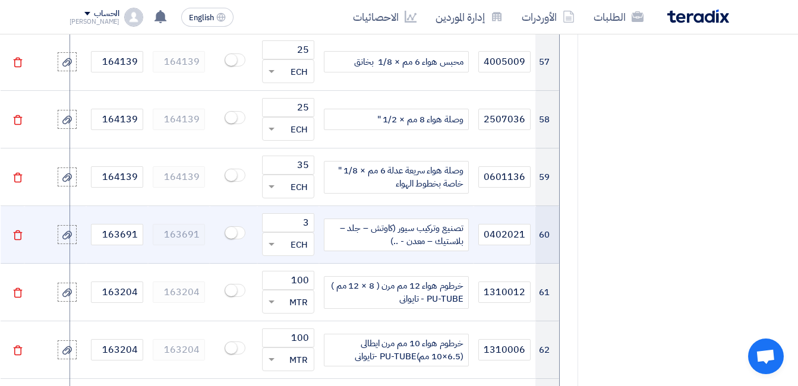
click at [445, 219] on div "تصنيع وتركيب سيور (كاوتش – جلد – بلاستيك – معدن - ..)" at bounding box center [396, 235] width 145 height 33
paste div
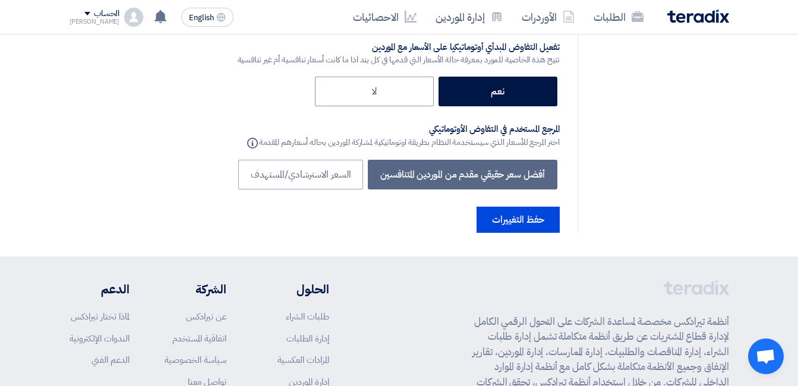
scroll to position [7408, 0]
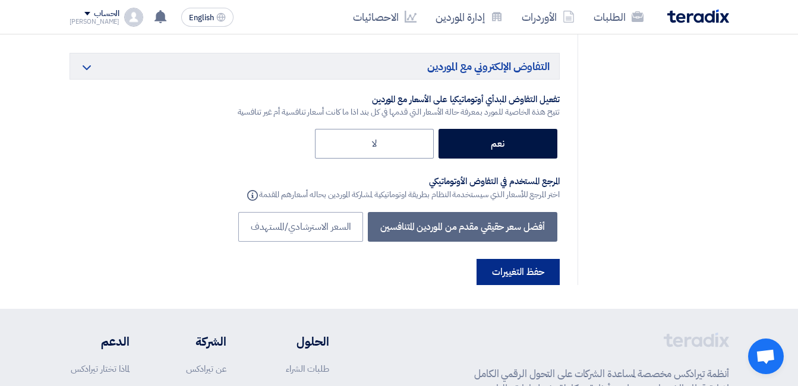
click at [506, 259] on button "حفظ التغييرات" at bounding box center [518, 272] width 83 height 26
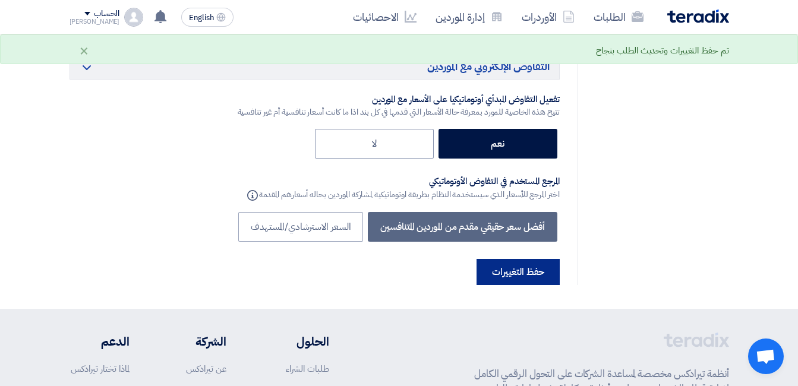
scroll to position [0, 0]
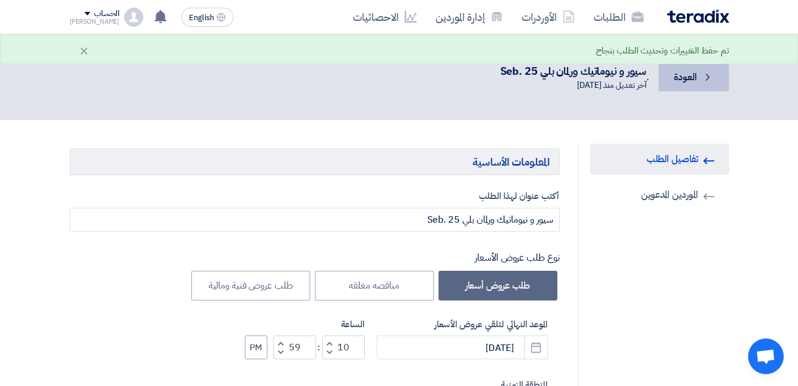
click at [676, 80] on span "العودة" at bounding box center [685, 77] width 23 height 14
